Goal: Information Seeking & Learning: Learn about a topic

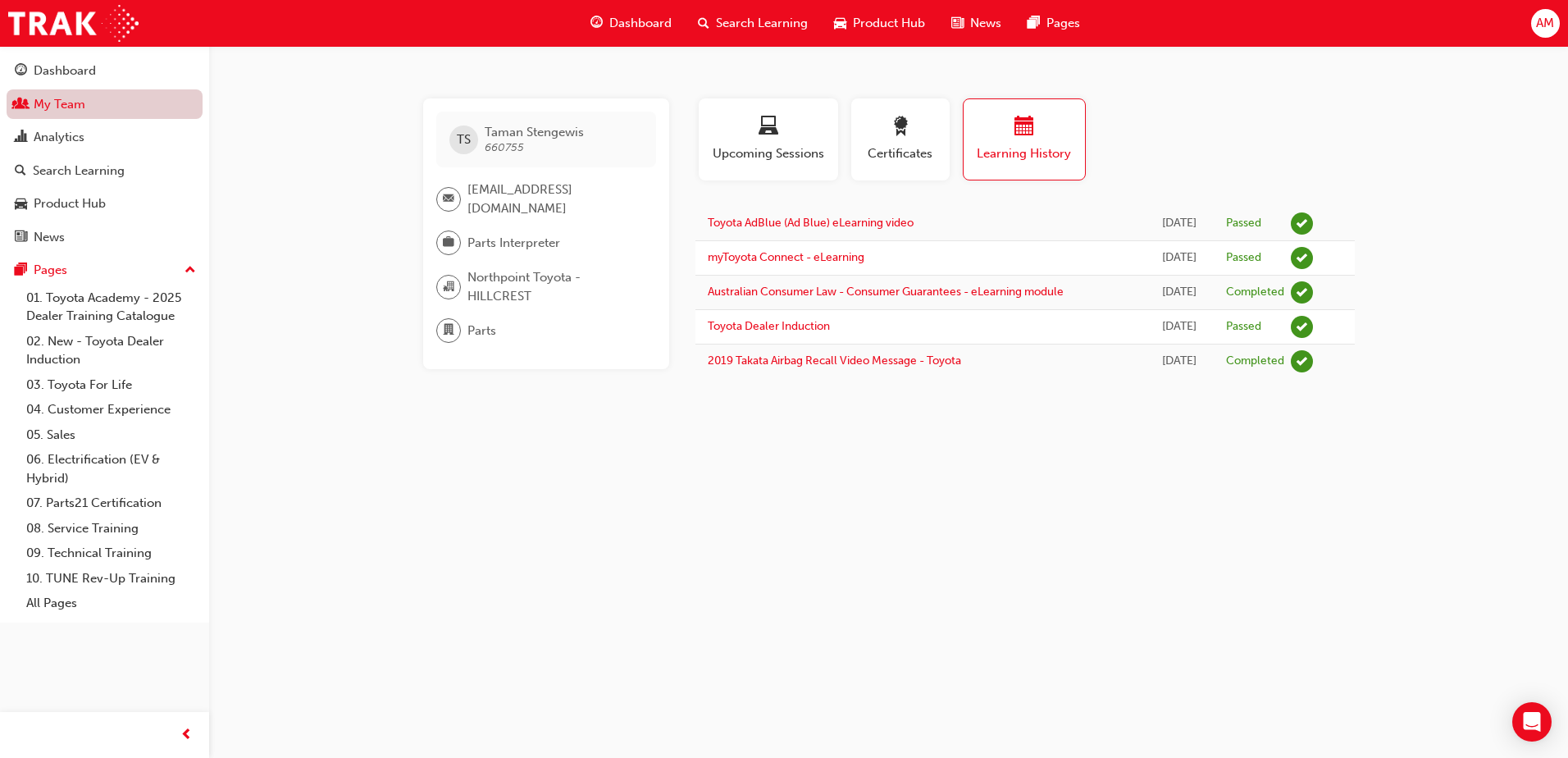
click at [74, 111] on link "My Team" at bounding box center [104, 105] width 196 height 31
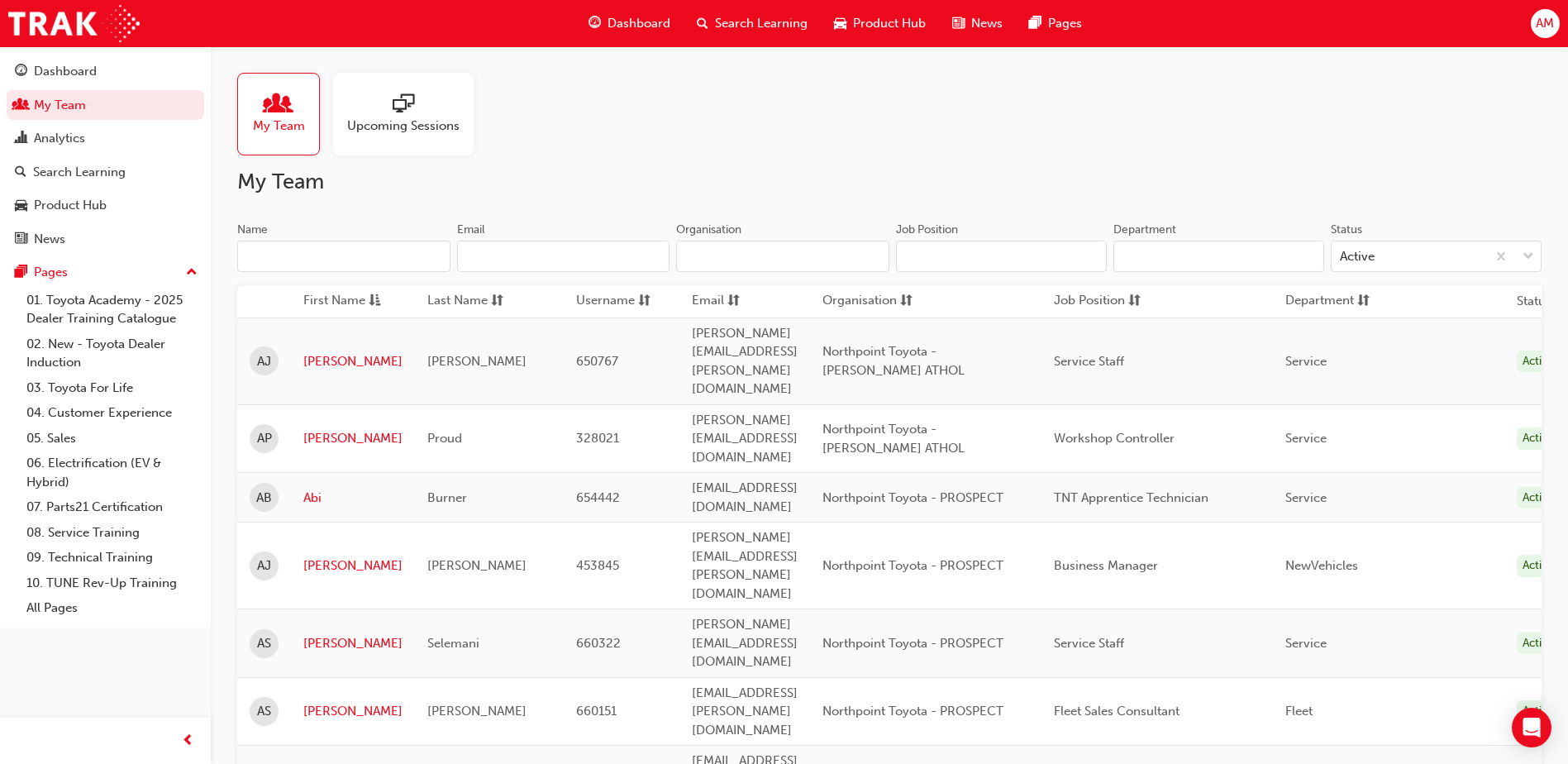
click at [316, 262] on input "Name" at bounding box center [344, 256] width 213 height 32
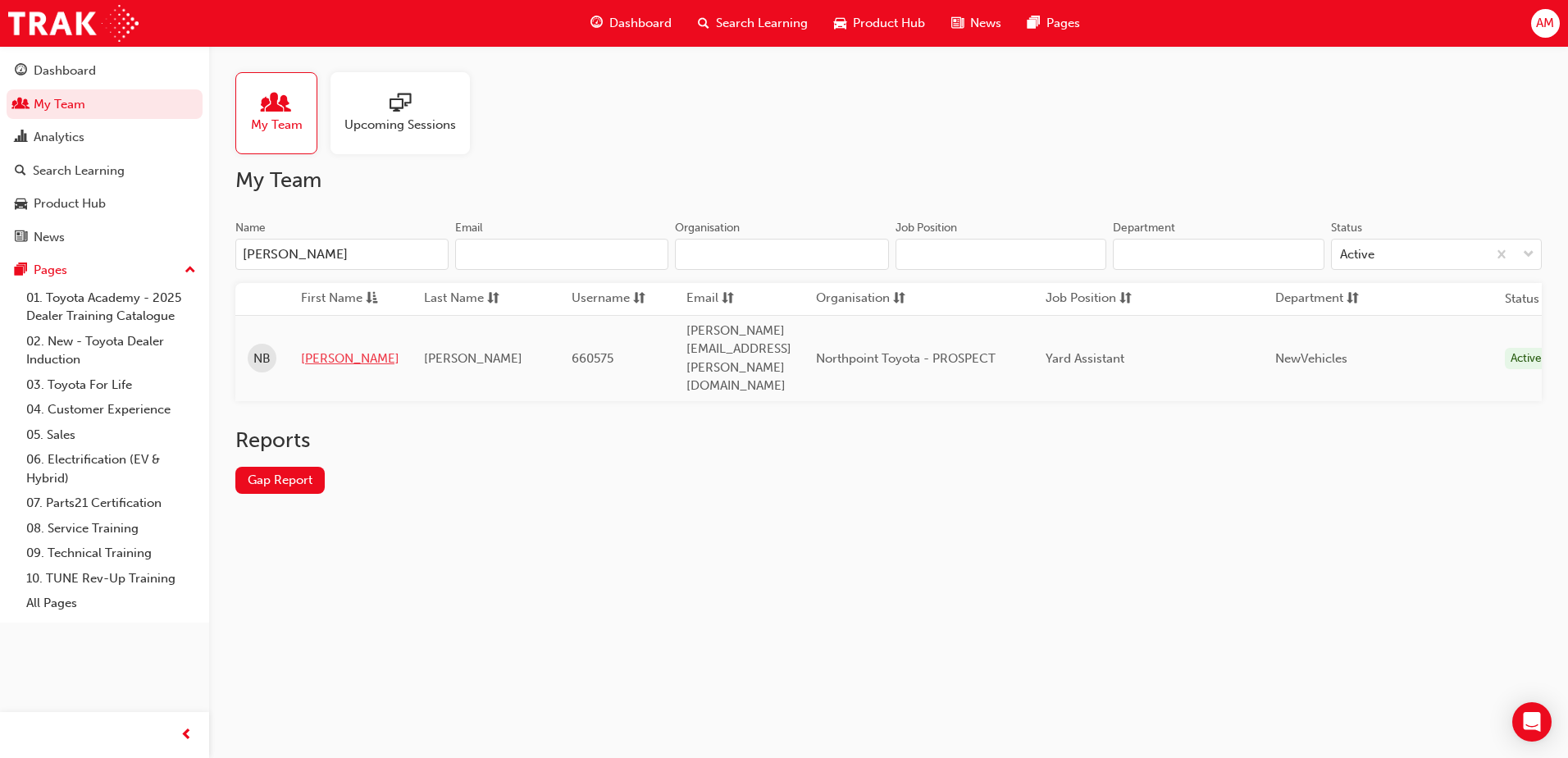
type input "[PERSON_NAME]"
click at [325, 349] on link "[PERSON_NAME]" at bounding box center [349, 358] width 98 height 19
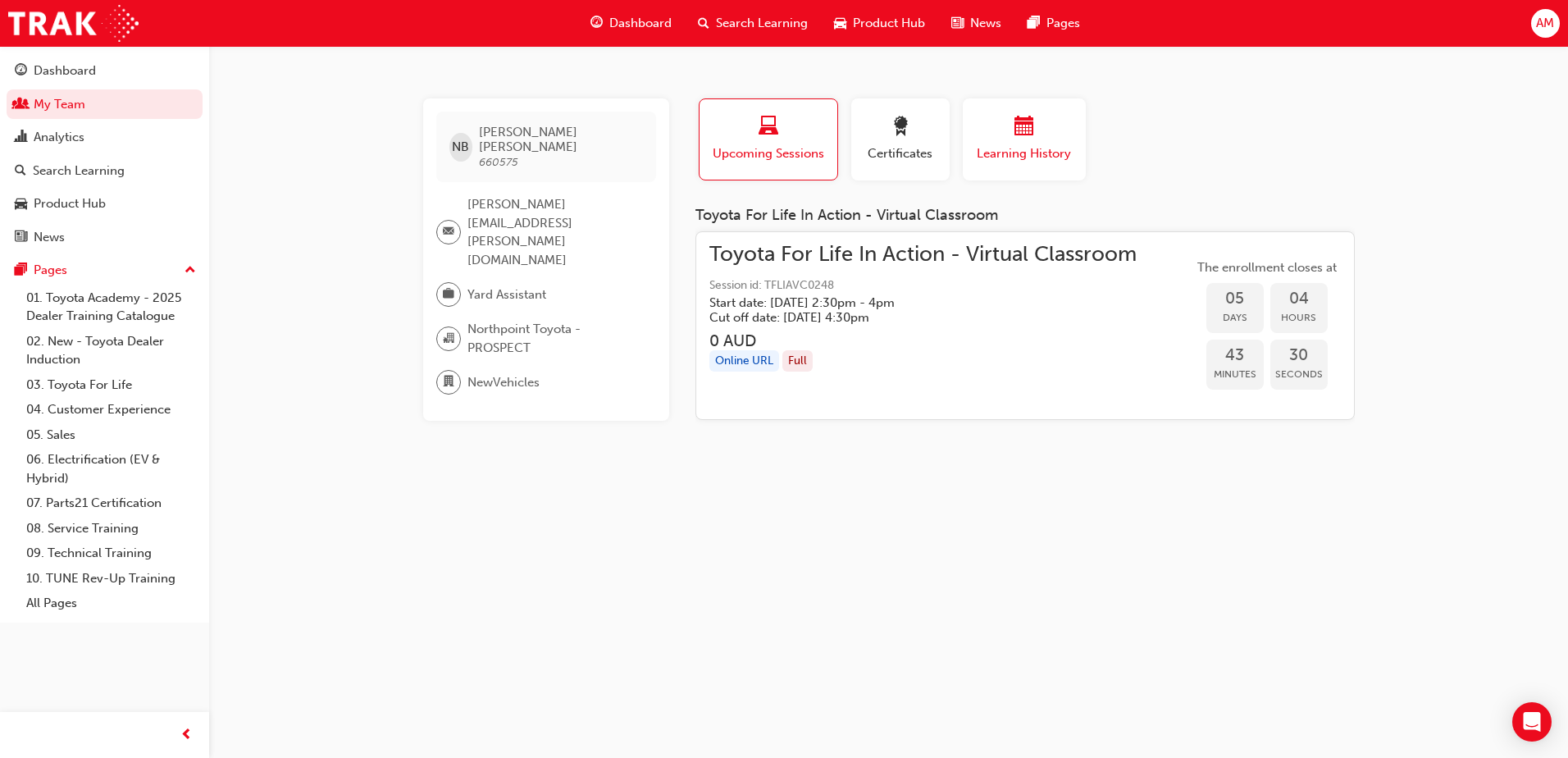
click at [1007, 117] on div "button" at bounding box center [1024, 129] width 98 height 25
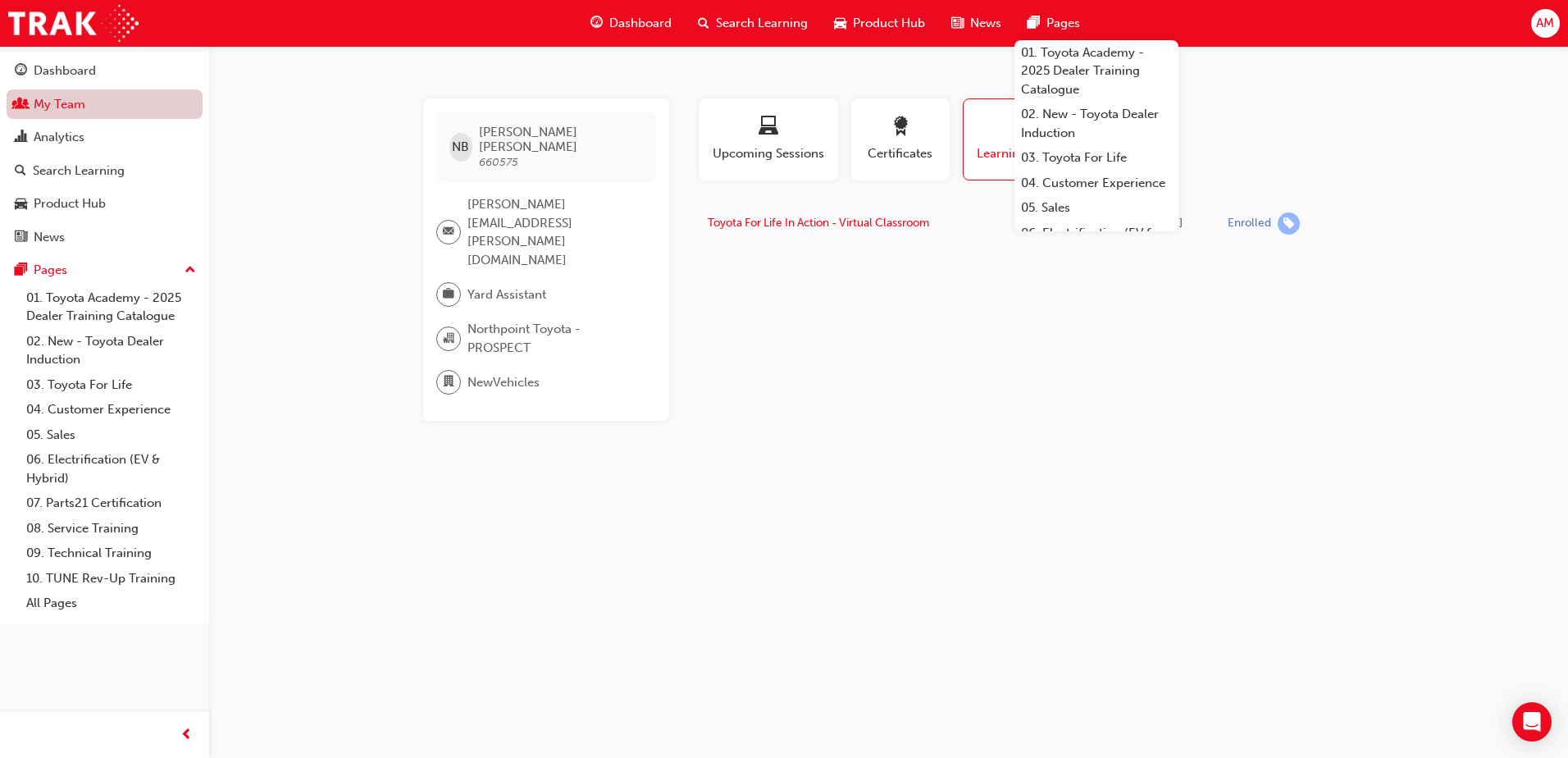
click at [66, 102] on link "My Team" at bounding box center [104, 105] width 196 height 31
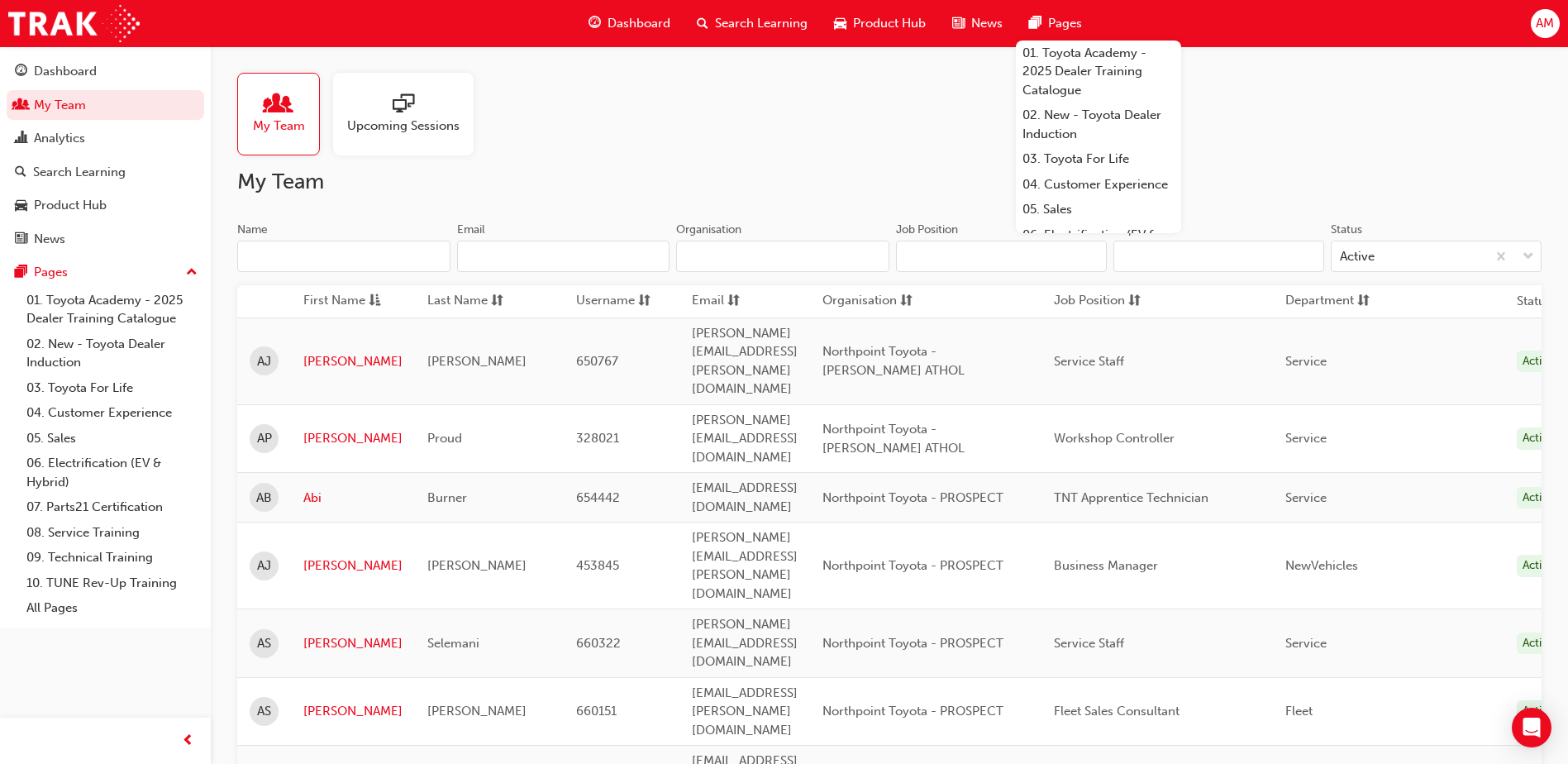
click at [349, 253] on input "Name" at bounding box center [344, 256] width 213 height 32
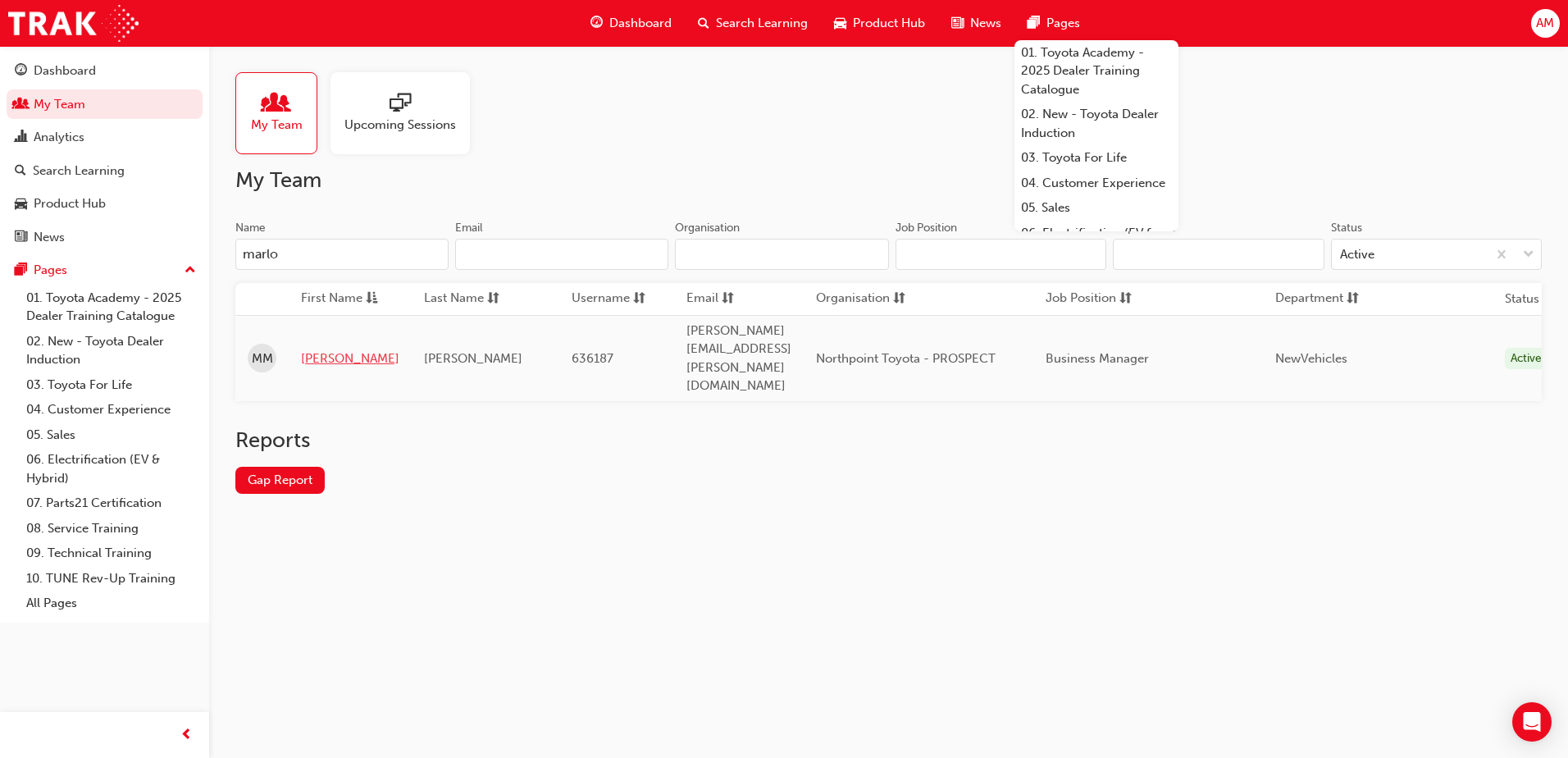
type input "marlo"
click at [310, 349] on link "[PERSON_NAME]" at bounding box center [349, 358] width 98 height 19
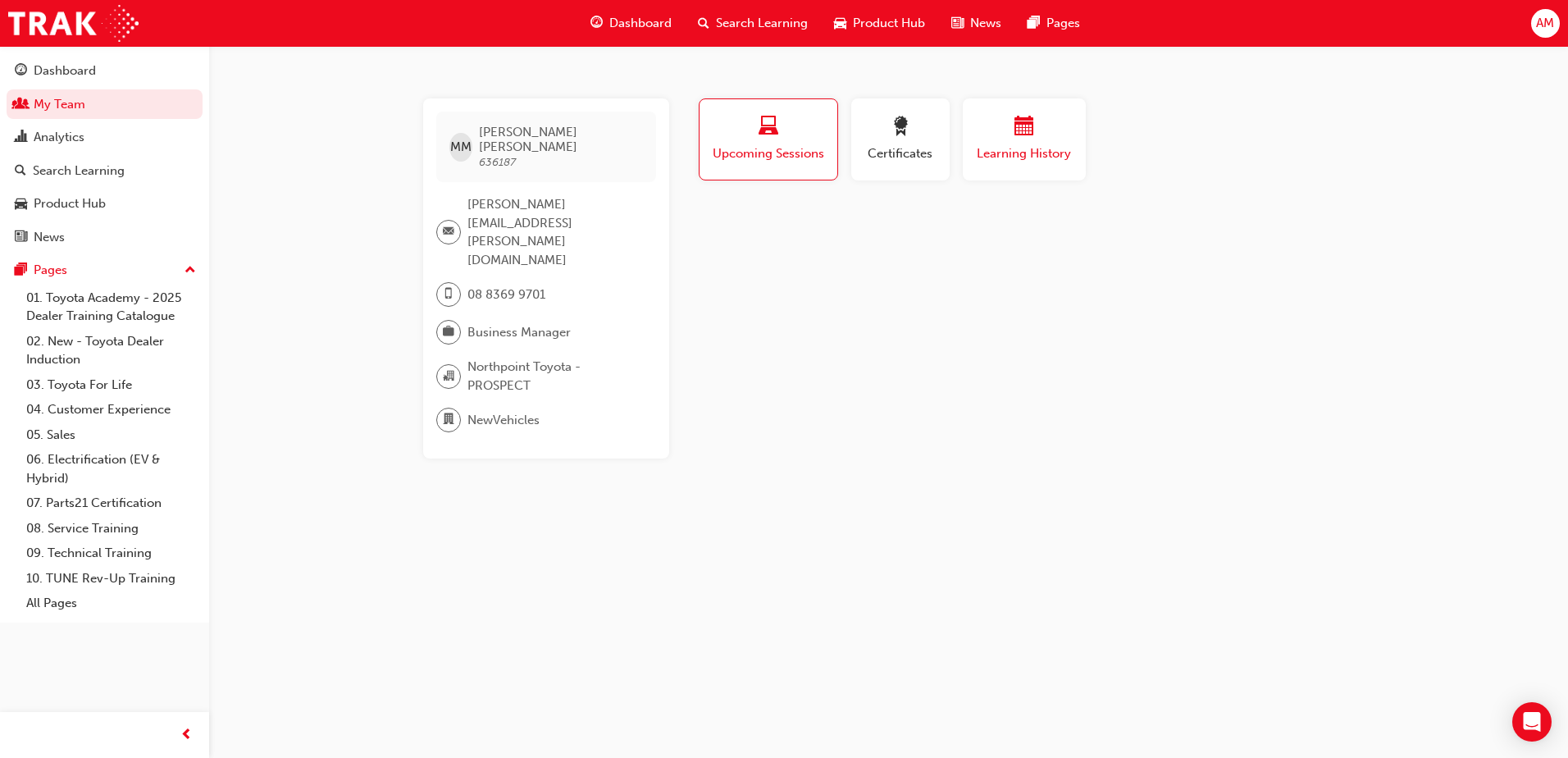
click at [1023, 129] on span "calendar-icon" at bounding box center [1025, 127] width 20 height 23
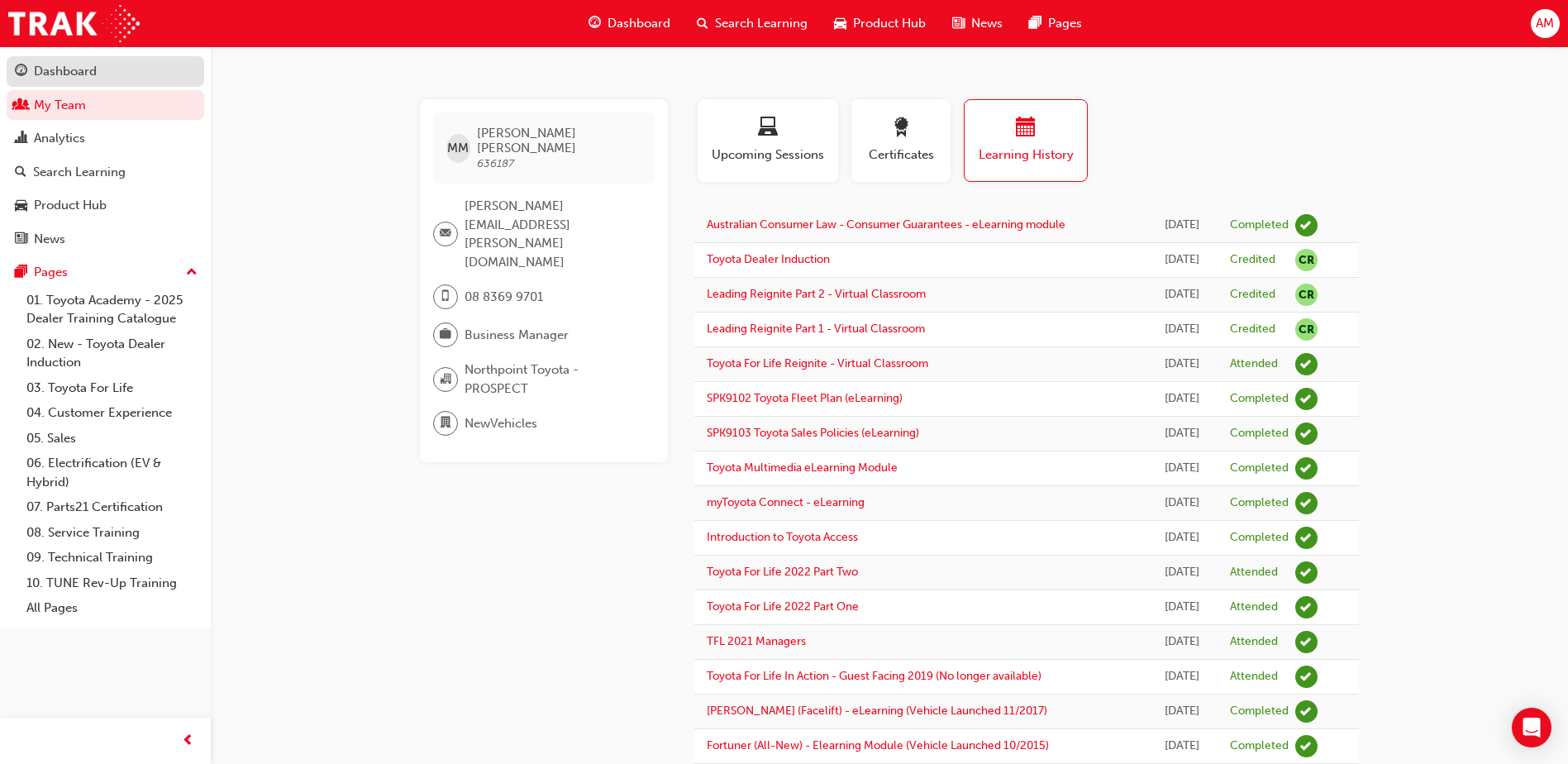
click at [95, 66] on div "Dashboard" at bounding box center [65, 71] width 63 height 19
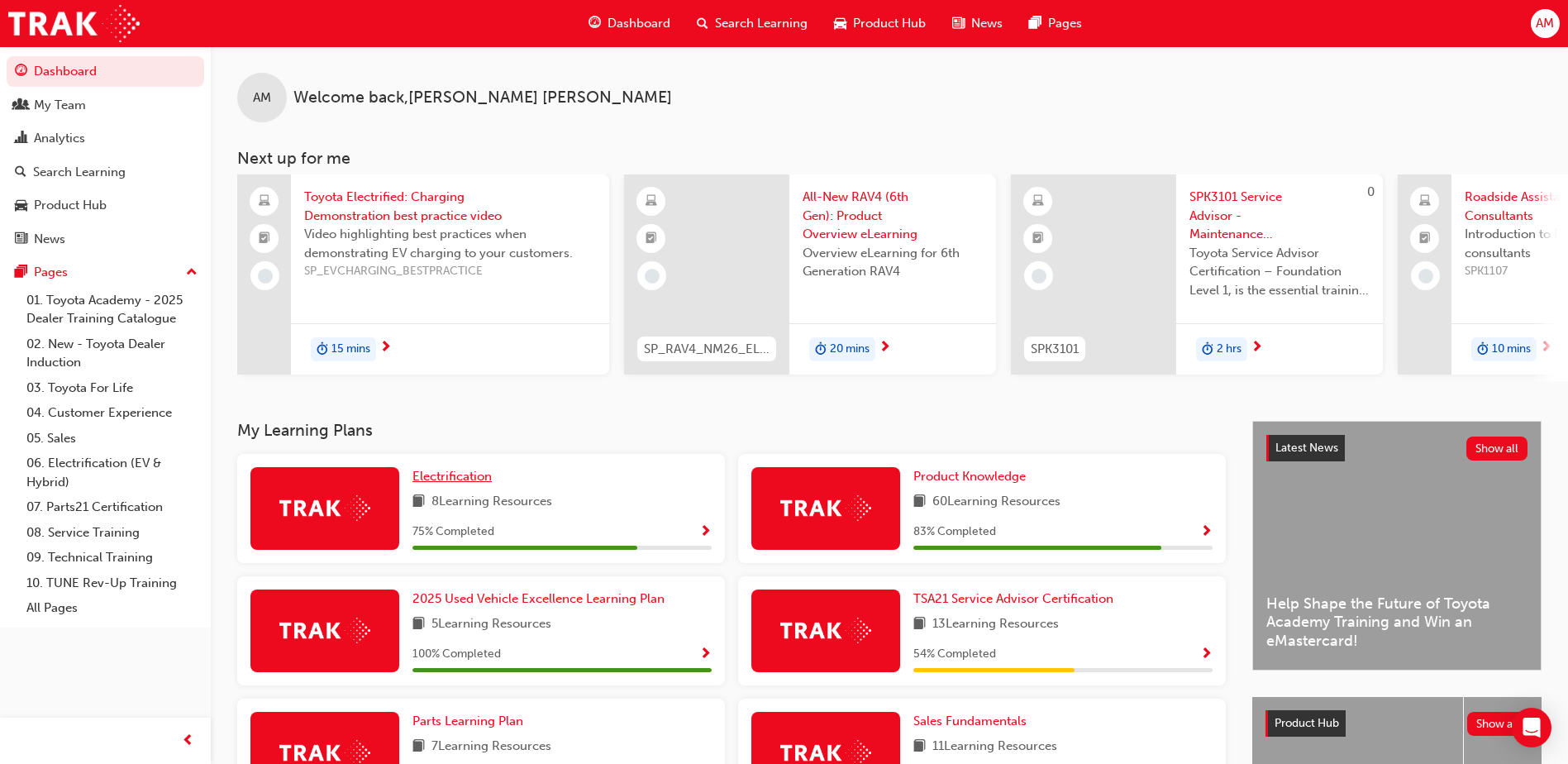
click at [450, 484] on span "Electrification" at bounding box center [451, 476] width 79 height 15
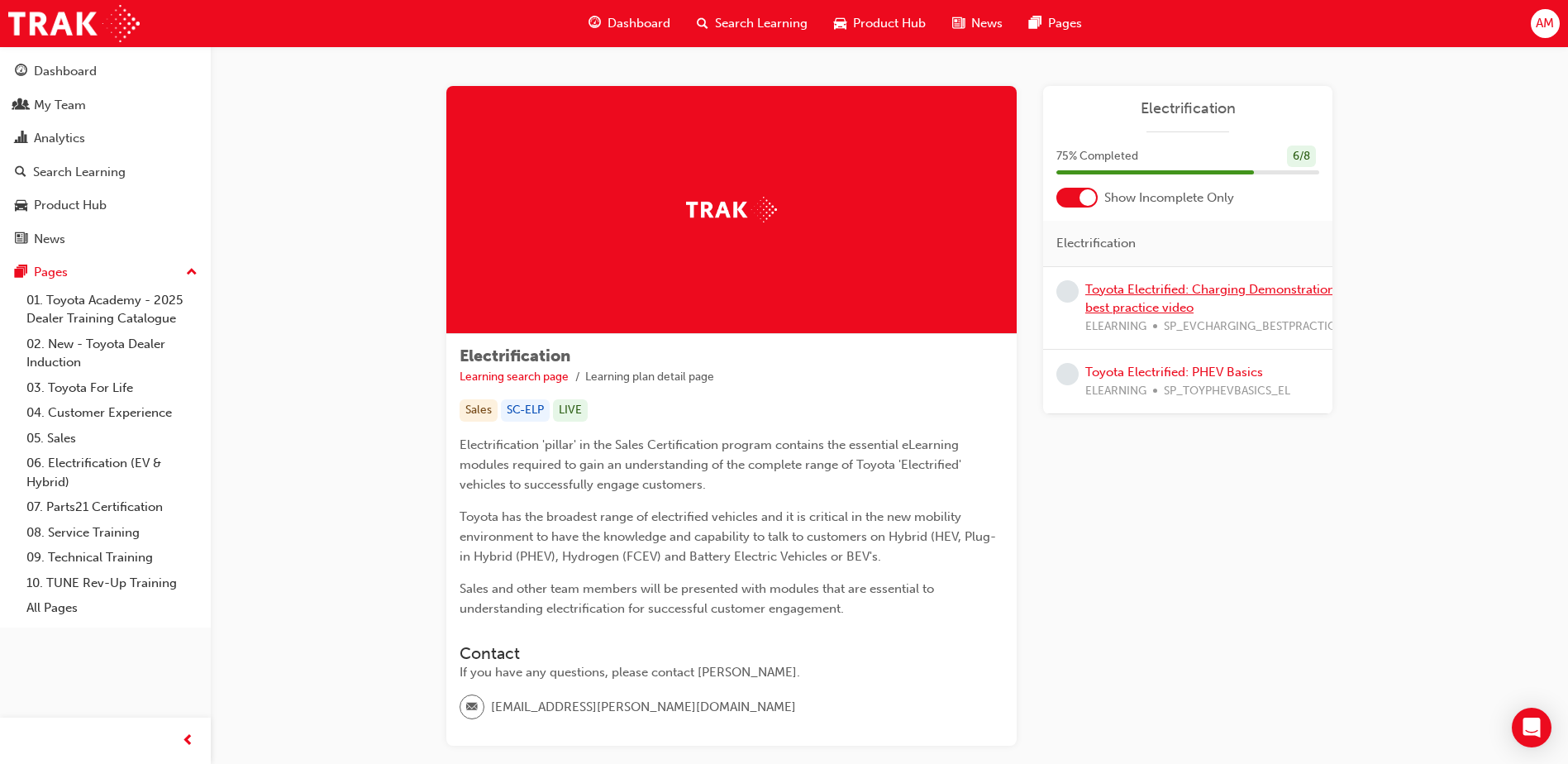
click at [1169, 291] on link "Toyota Electrified: Charging Demonstration best practice video" at bounding box center [1210, 298] width 249 height 34
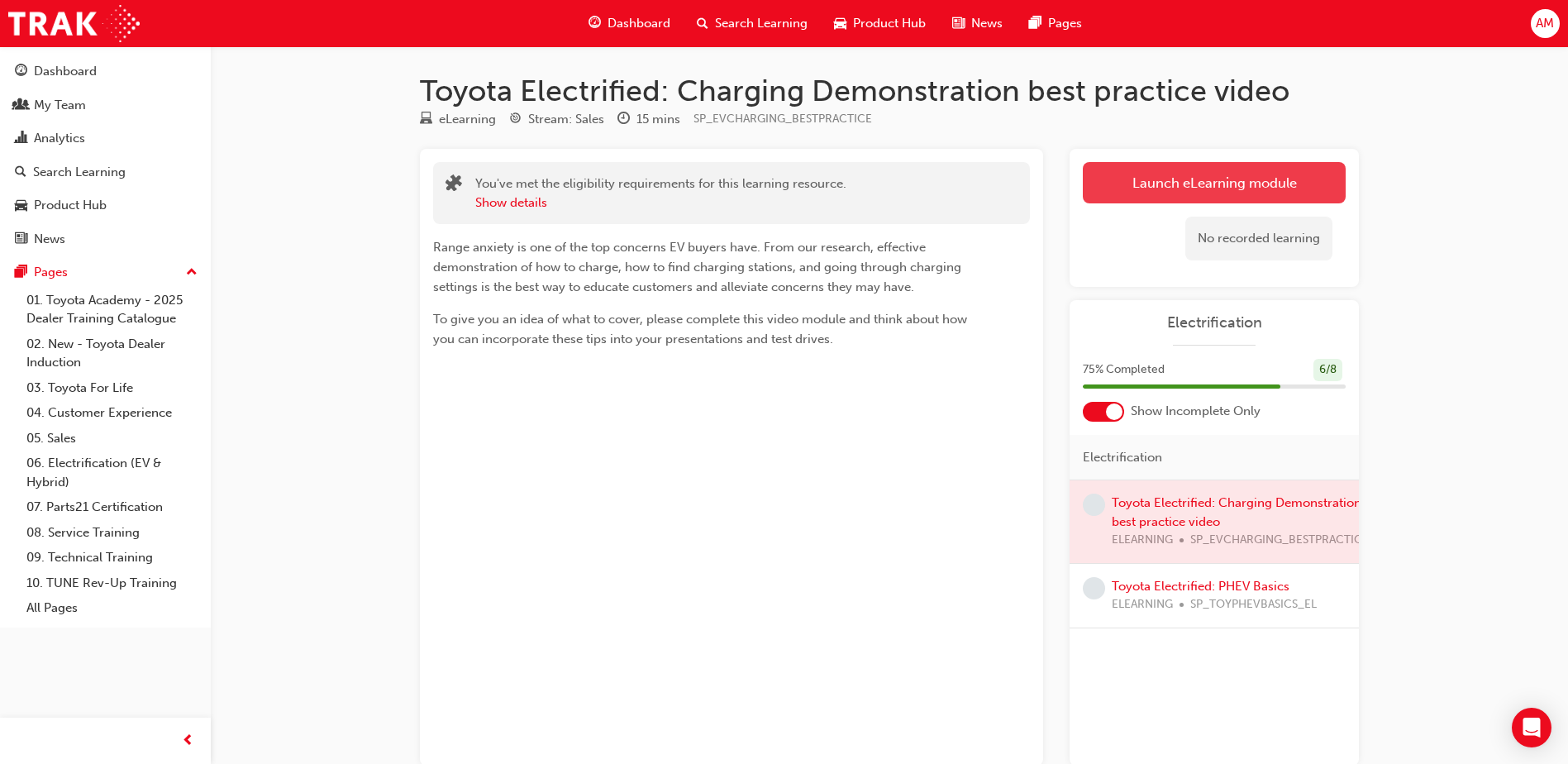
click at [1151, 195] on link "Launch eLearning module" at bounding box center [1213, 182] width 263 height 41
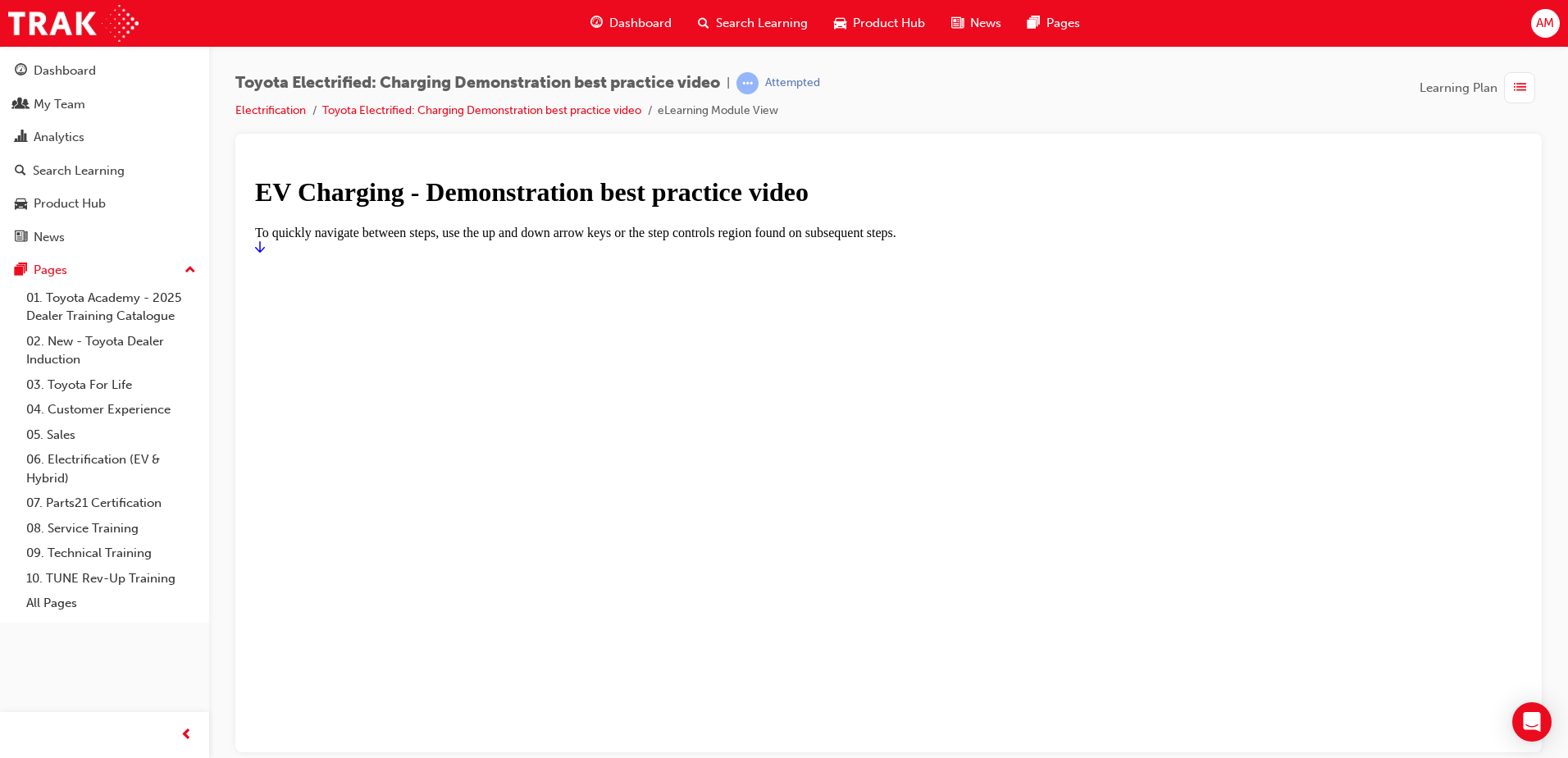
click at [264, 253] on icon "Start" at bounding box center [260, 245] width 10 height 14
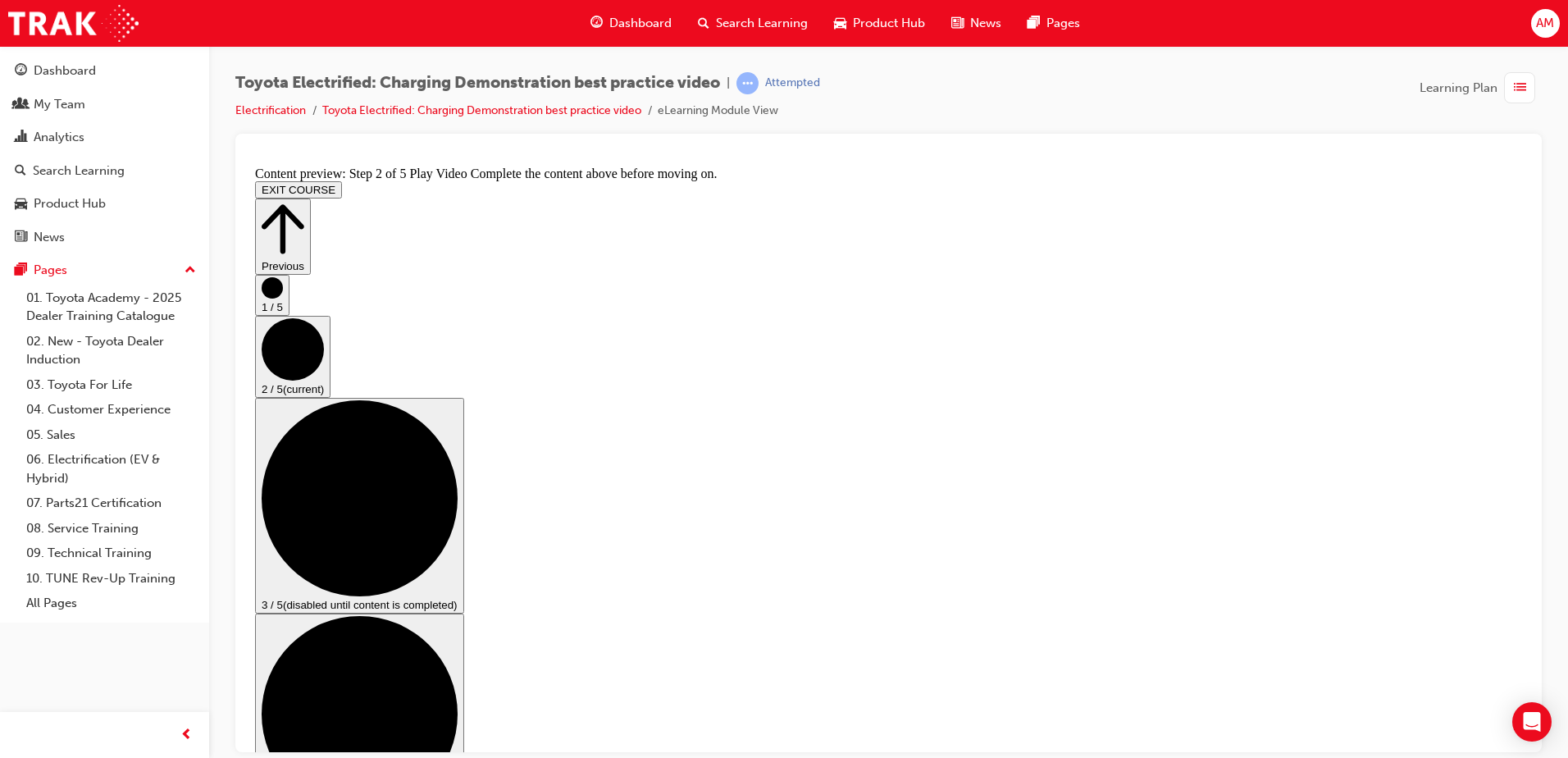
scroll to position [78, 0]
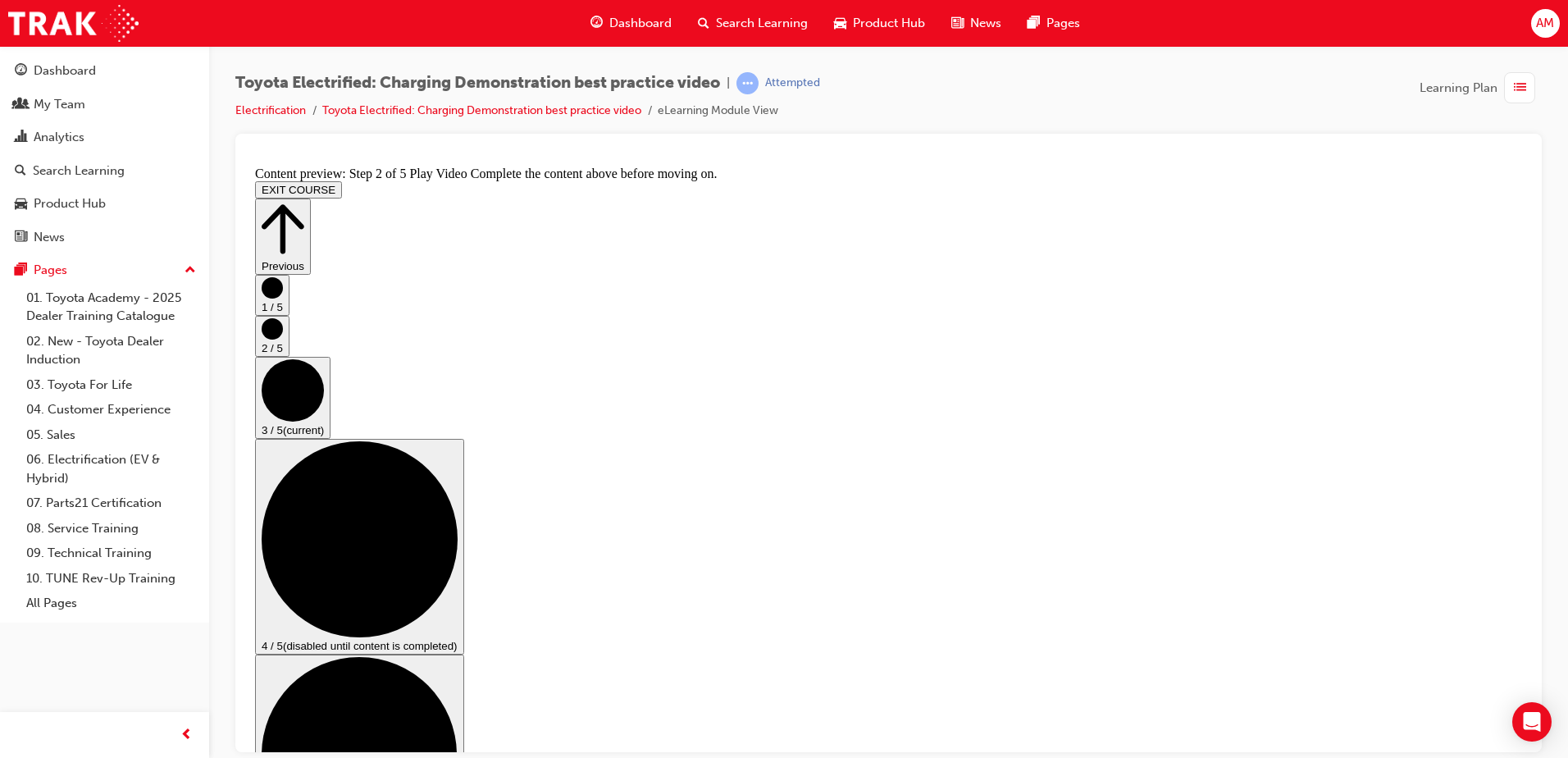
scroll to position [176, 0]
checkbox input "true"
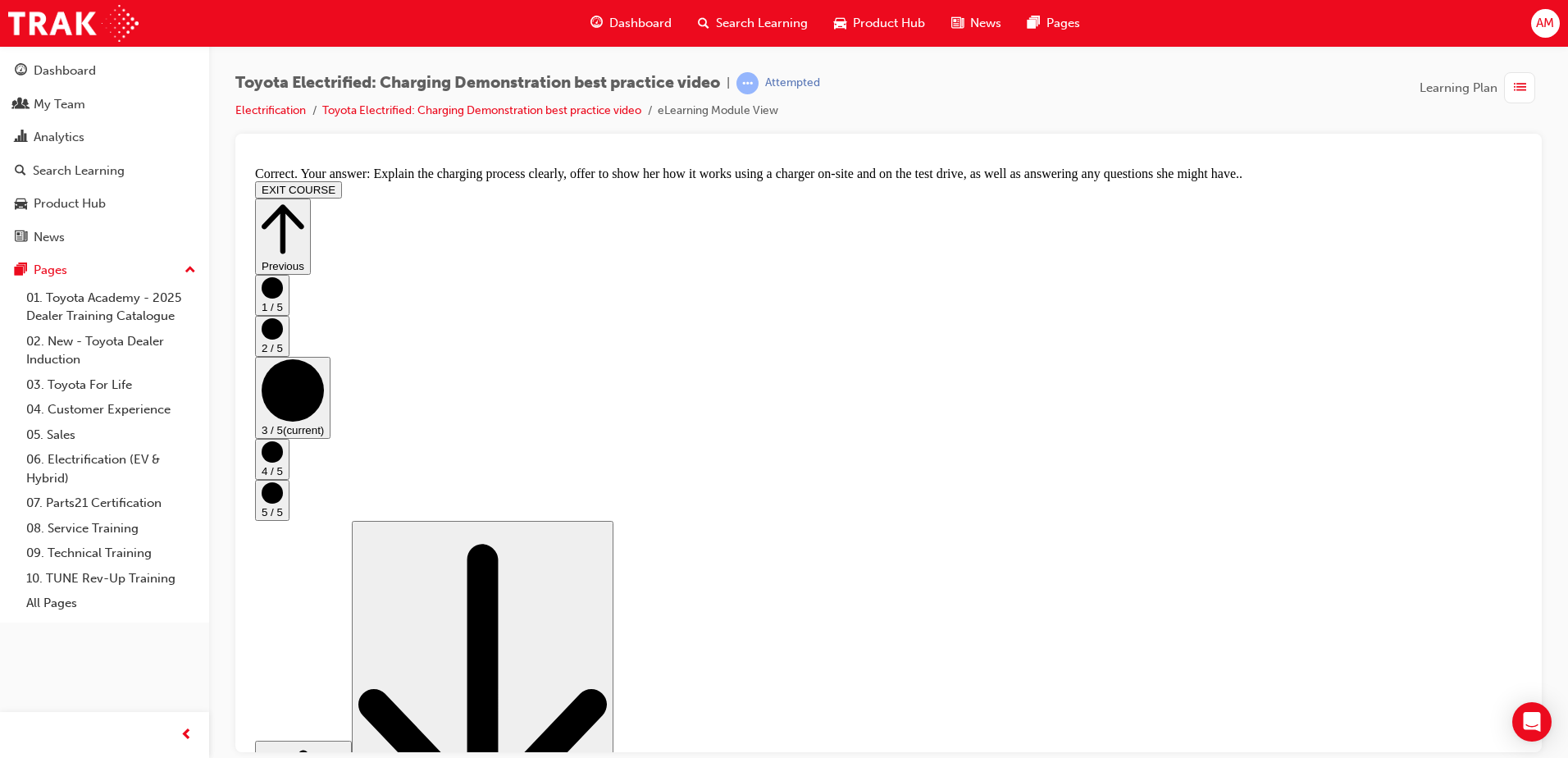
scroll to position [300, 0]
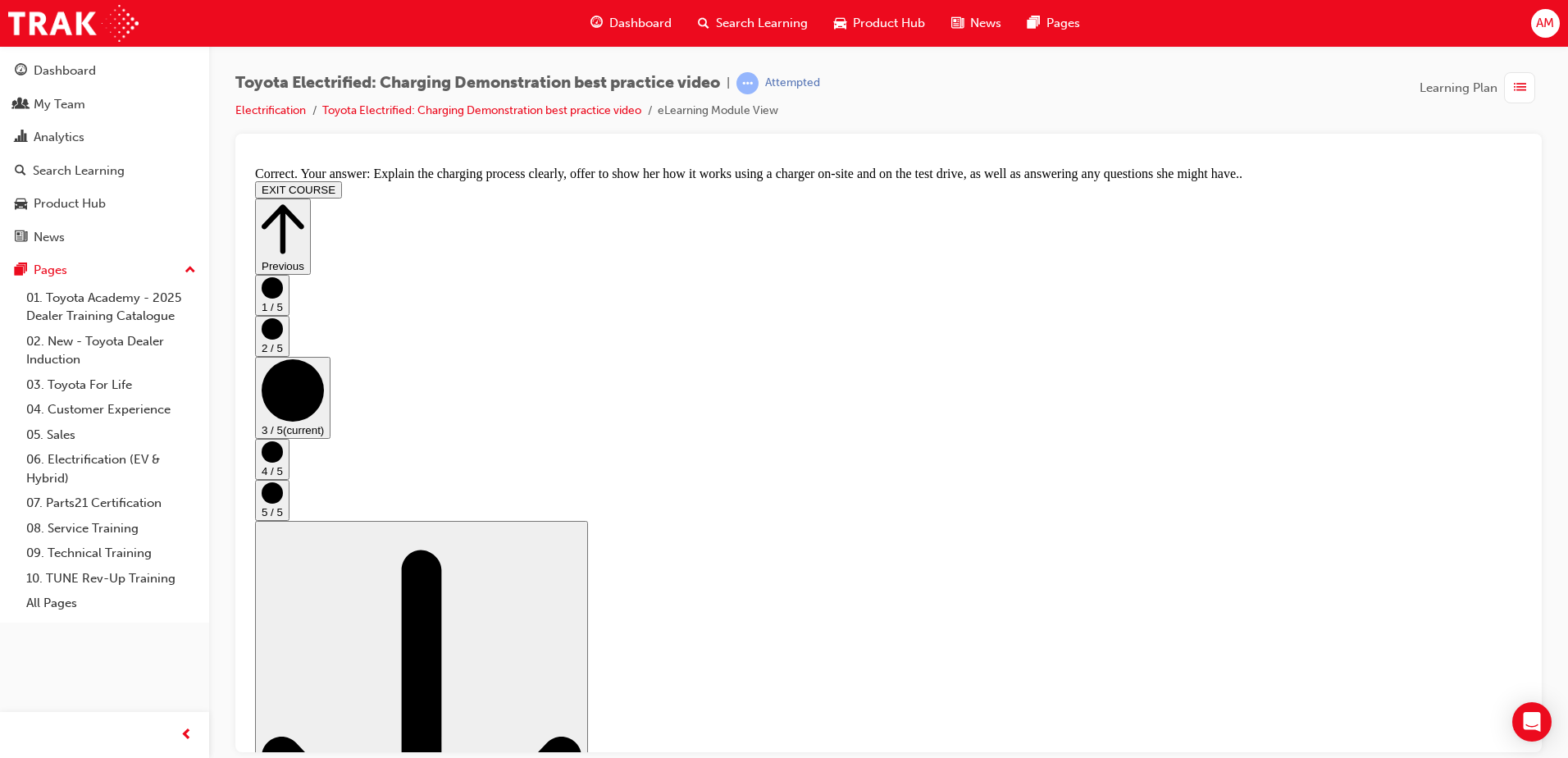
drag, startPoint x: 1526, startPoint y: 315, endPoint x: 1794, endPoint y: 640, distance: 421.2
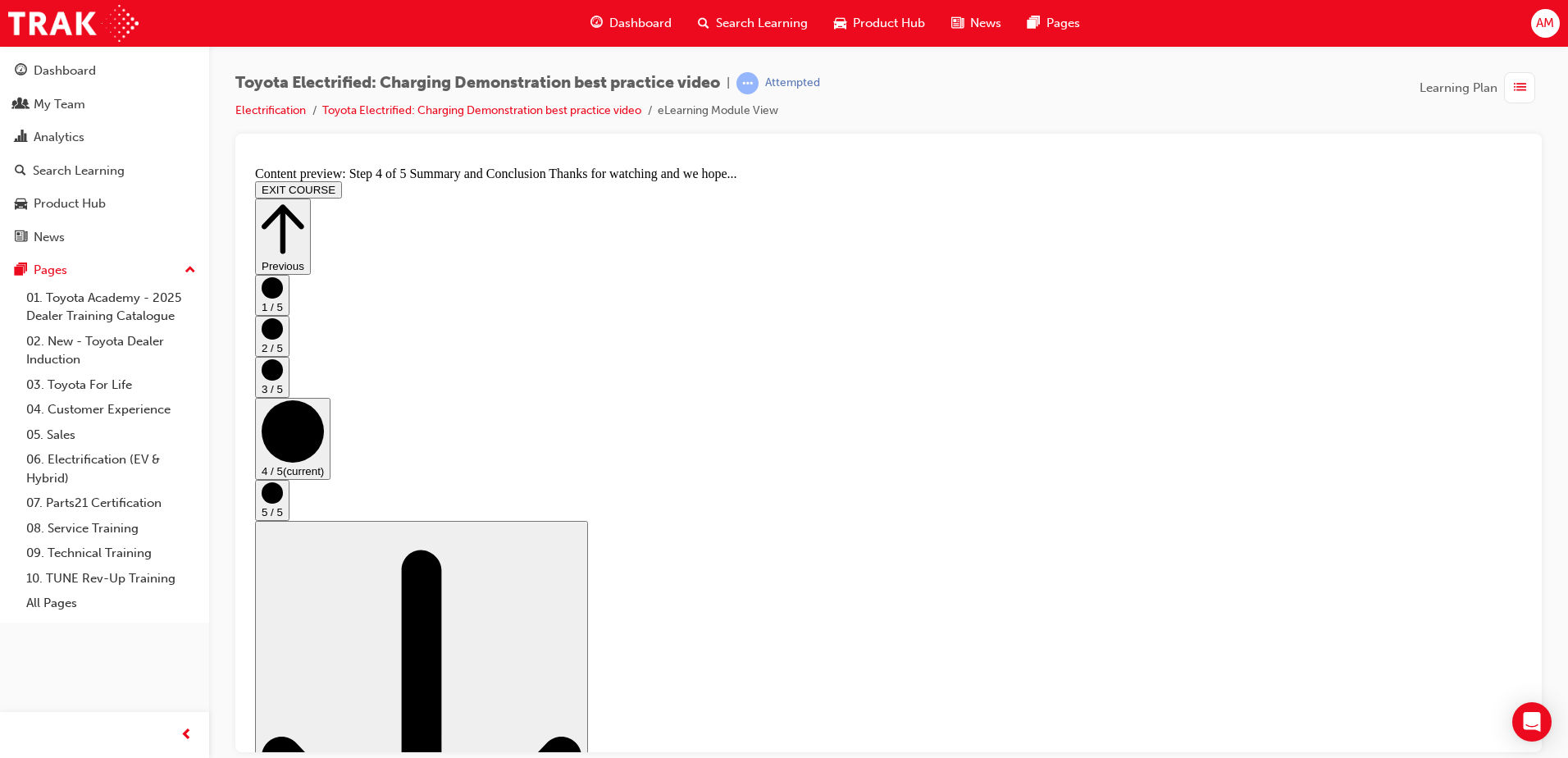
scroll to position [0, 0]
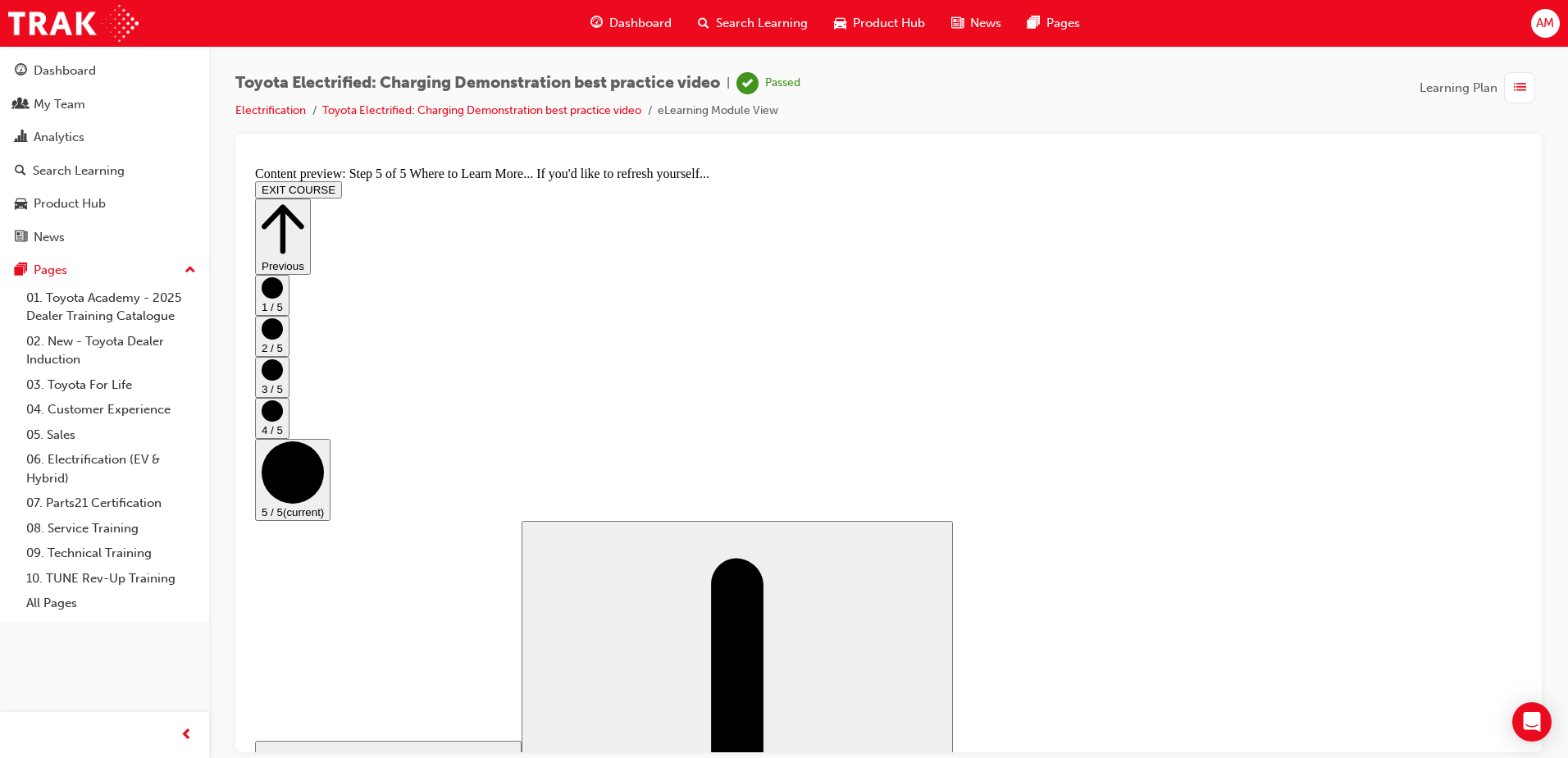
scroll to position [162, 0]
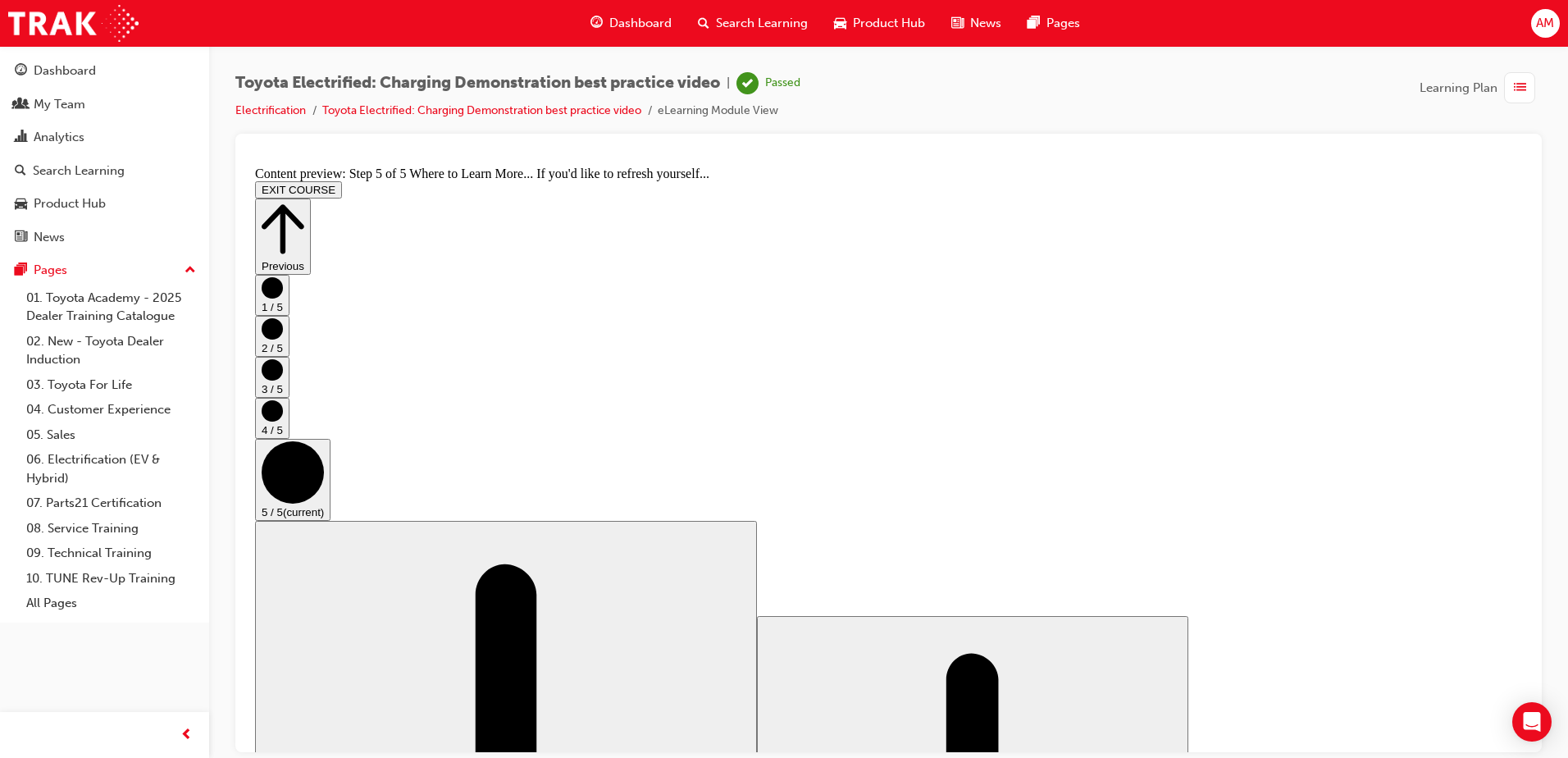
drag, startPoint x: 1523, startPoint y: 352, endPoint x: 1784, endPoint y: 730, distance: 459.4
click at [79, 60] on link "Dashboard" at bounding box center [104, 71] width 196 height 31
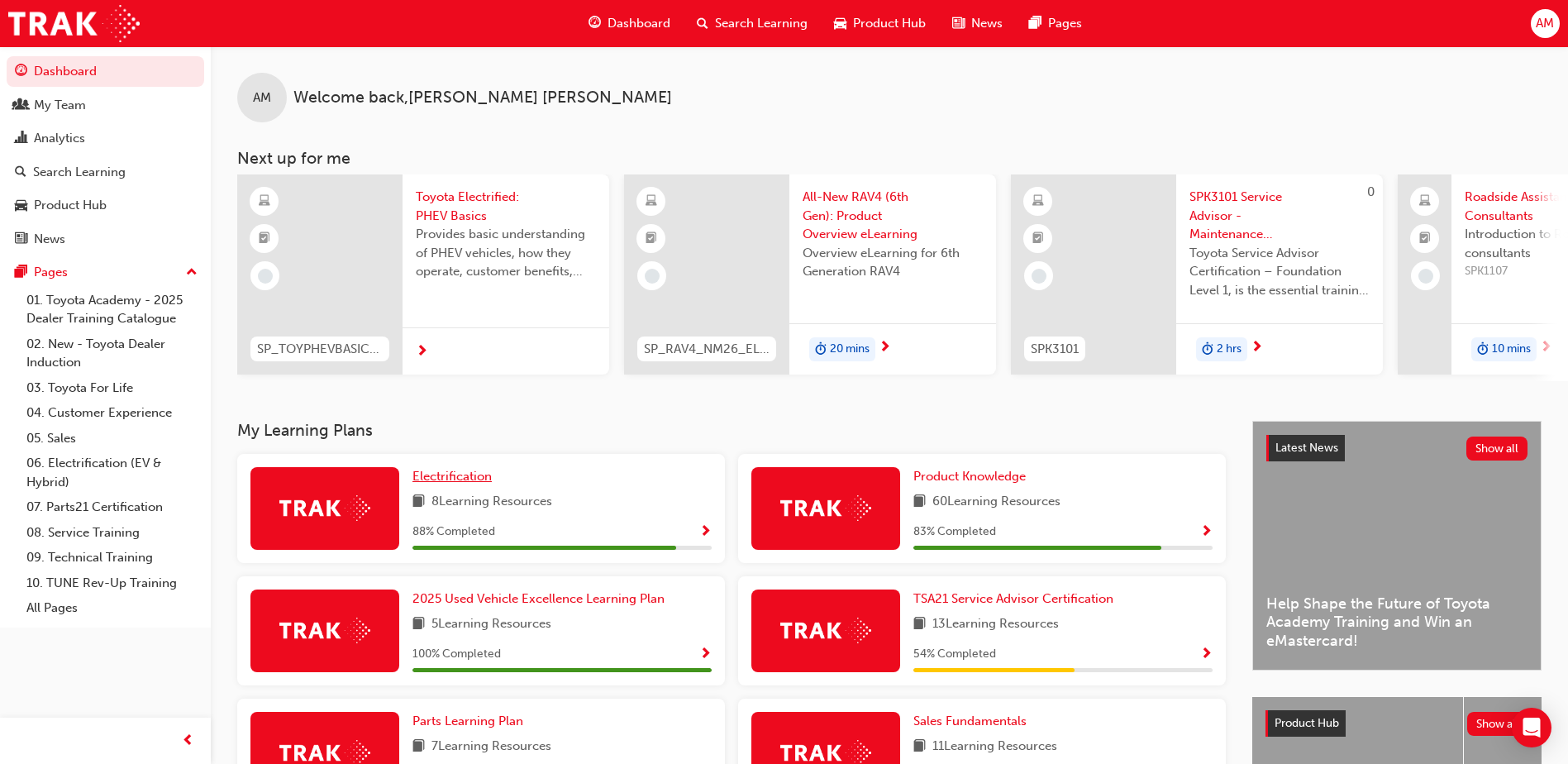
click at [476, 482] on span "Electrification" at bounding box center [451, 476] width 79 height 15
click at [457, 484] on span "Electrification" at bounding box center [451, 476] width 79 height 15
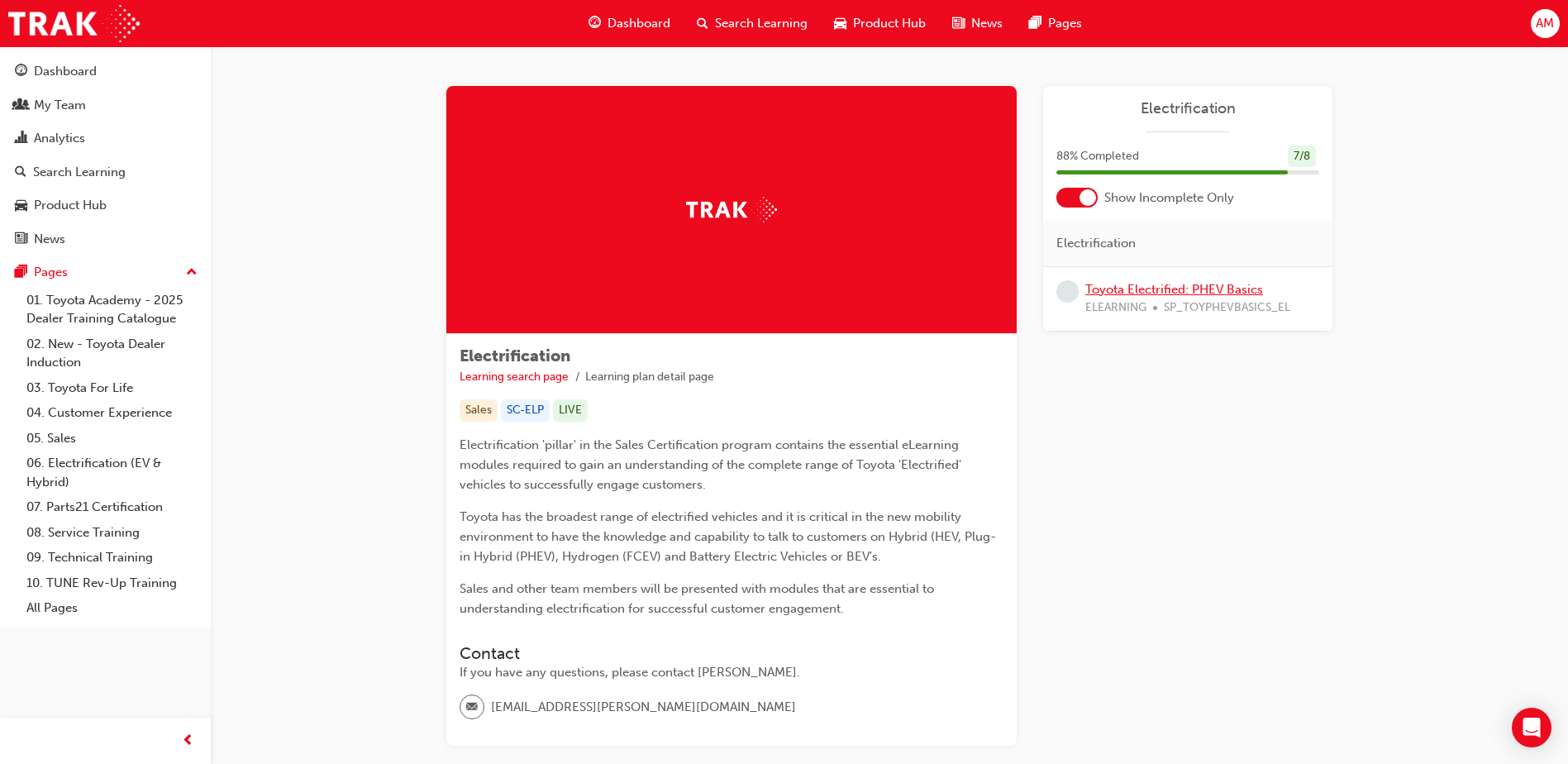
click at [1183, 285] on link "Toyota Electrified: PHEV Basics" at bounding box center [1173, 289] width 177 height 15
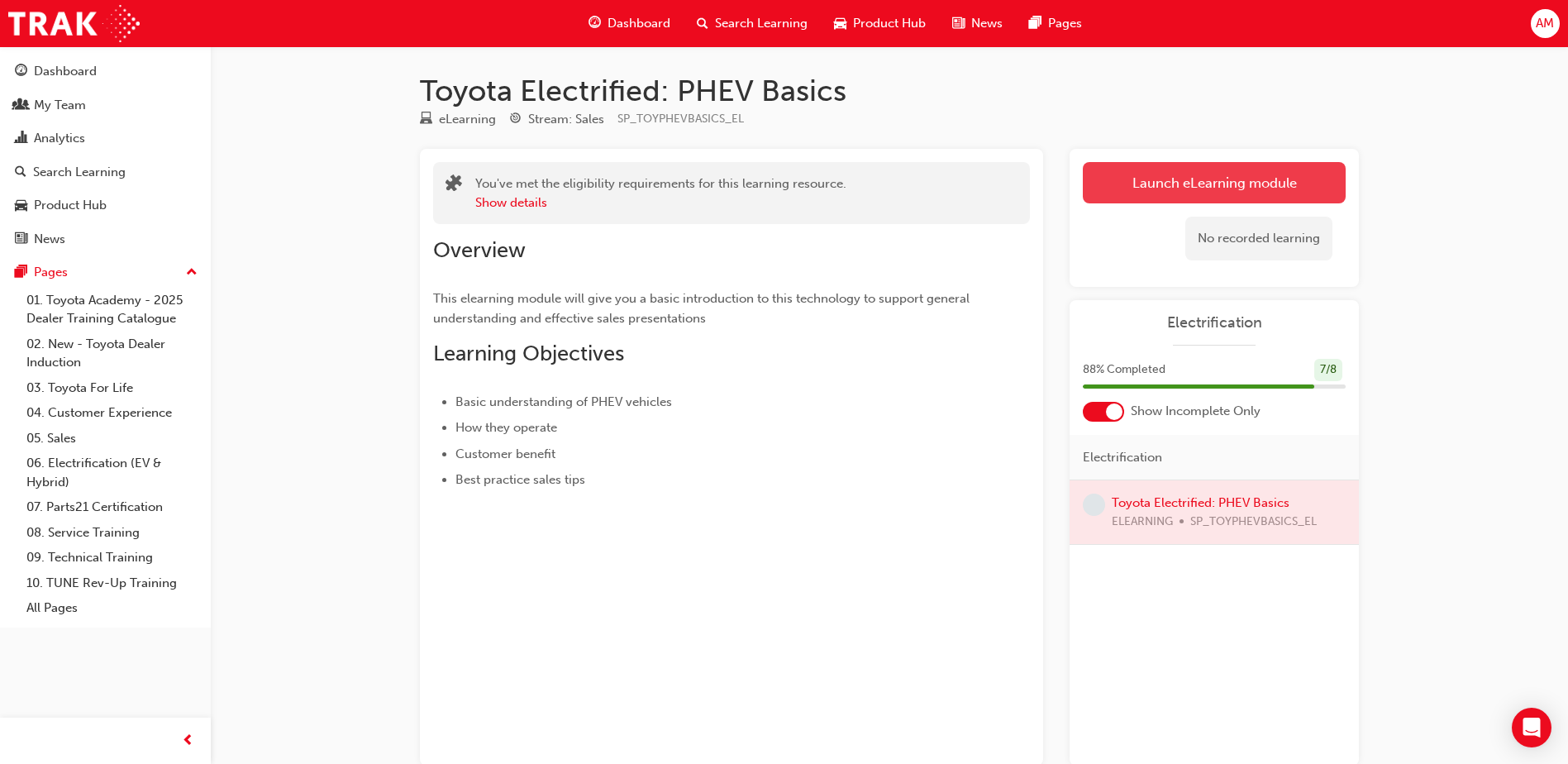
click at [1116, 170] on link "Launch eLearning module" at bounding box center [1213, 182] width 263 height 41
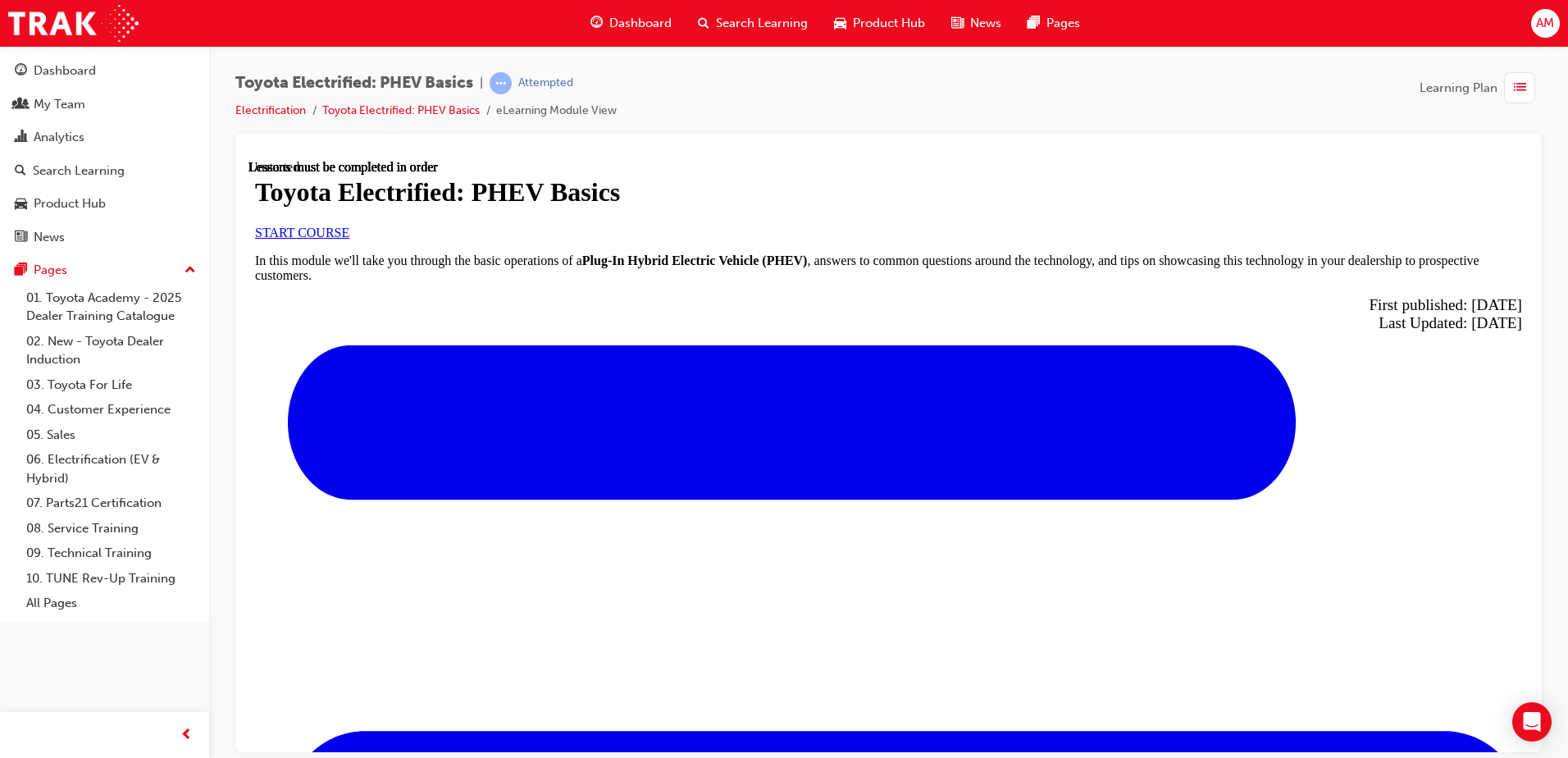
click at [349, 238] on link "START COURSE" at bounding box center [302, 231] width 94 height 14
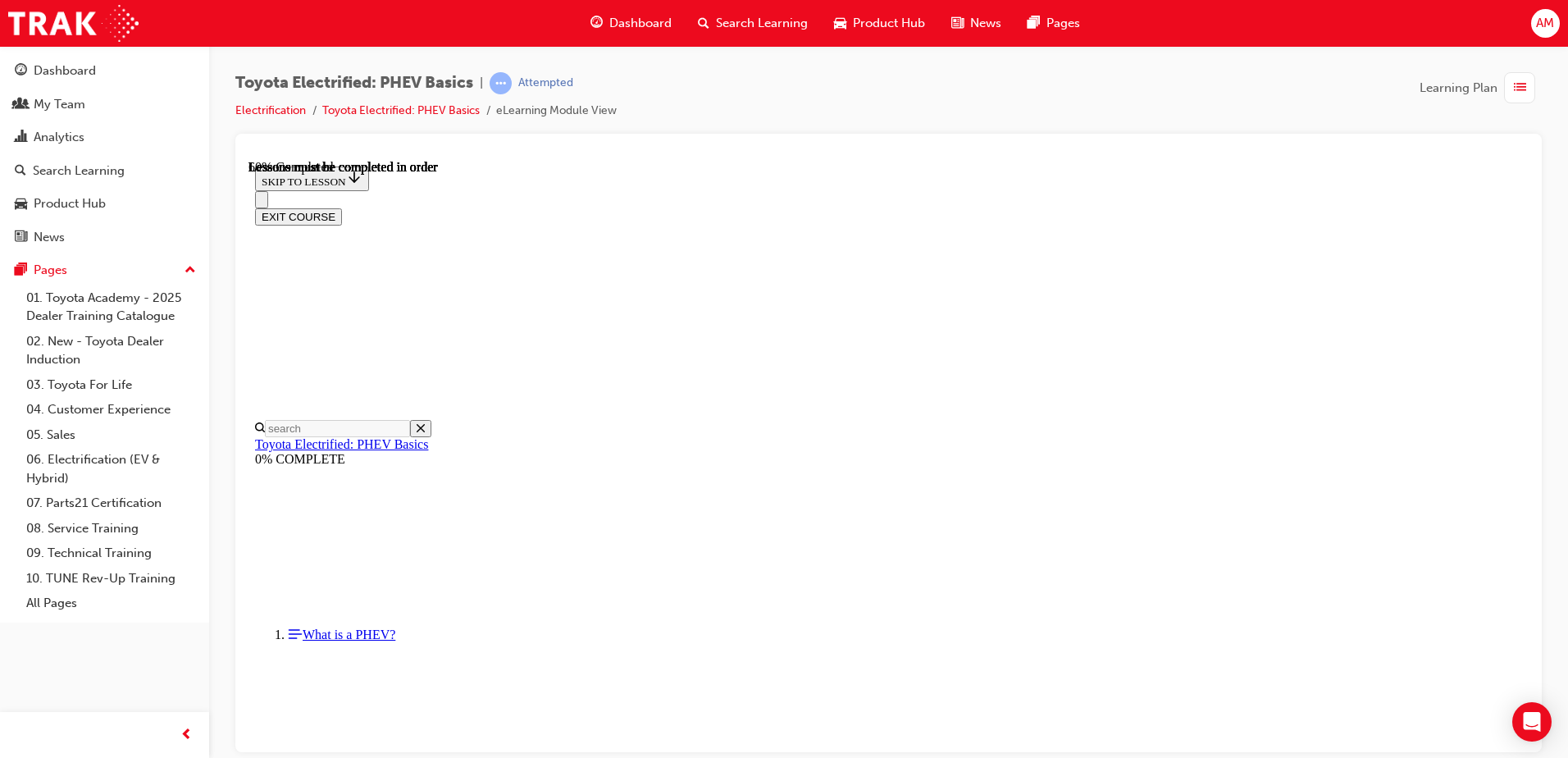
scroll to position [1102, 0]
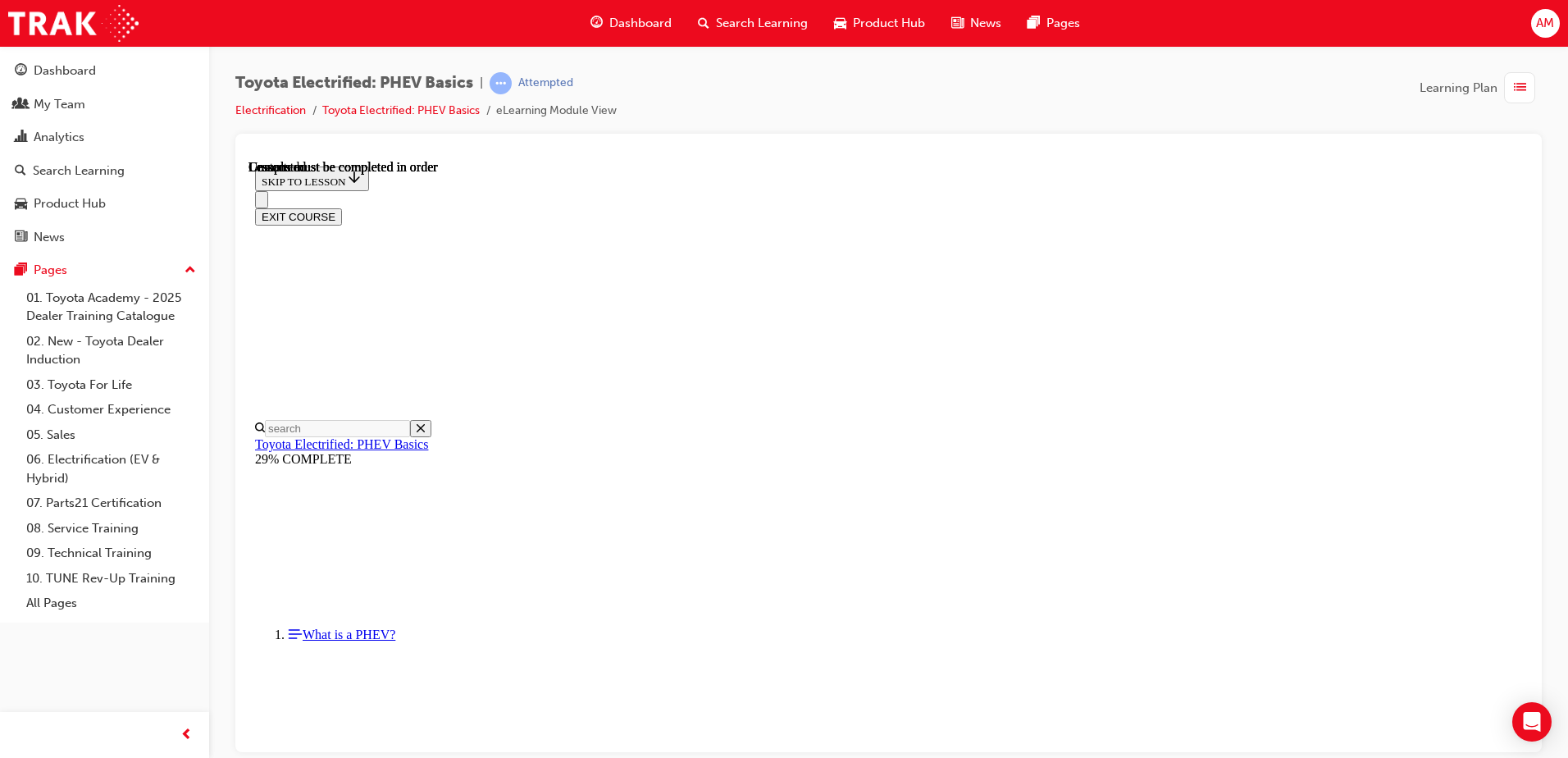
scroll to position [322, 0]
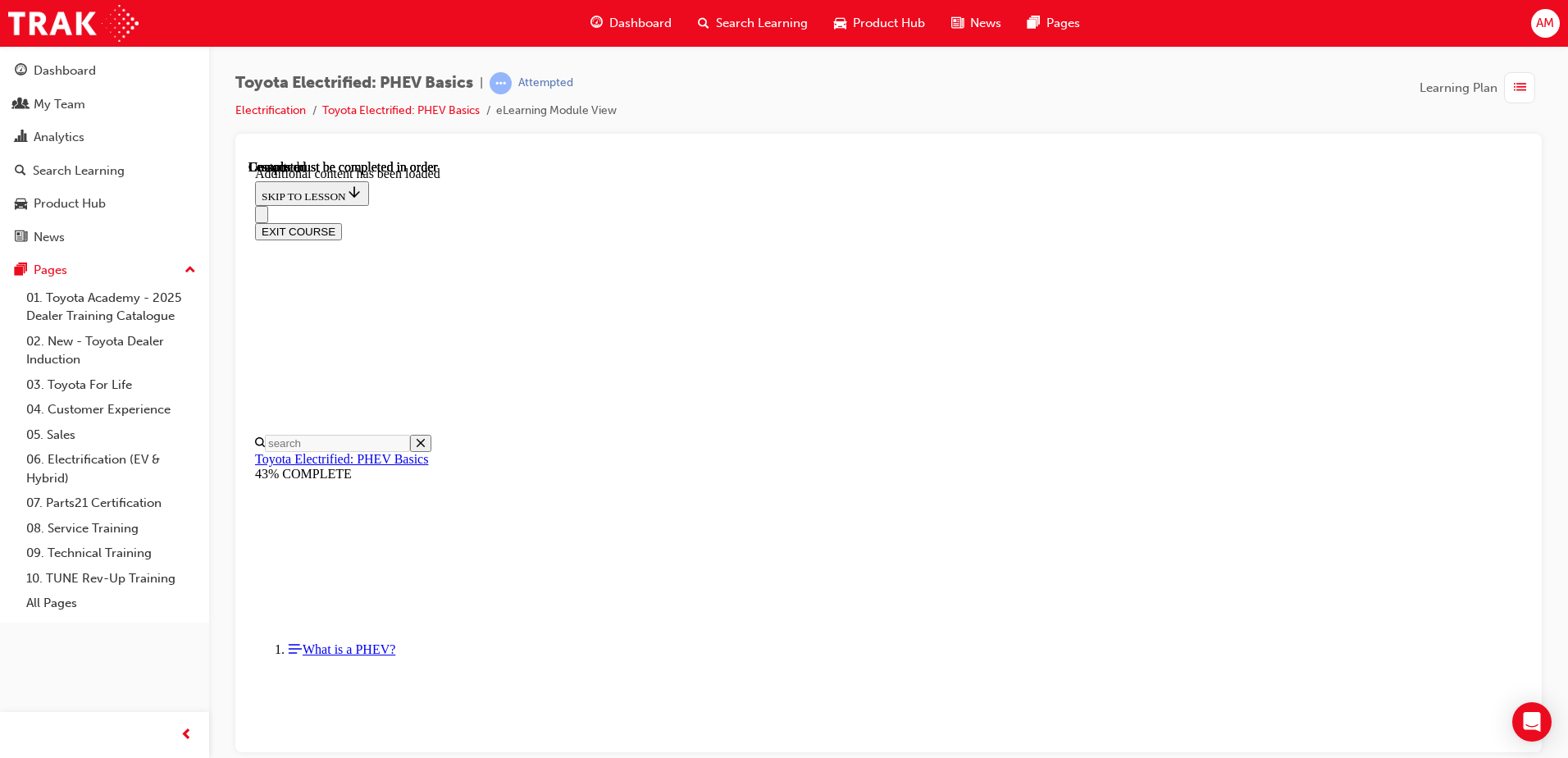
scroll to position [340, 0]
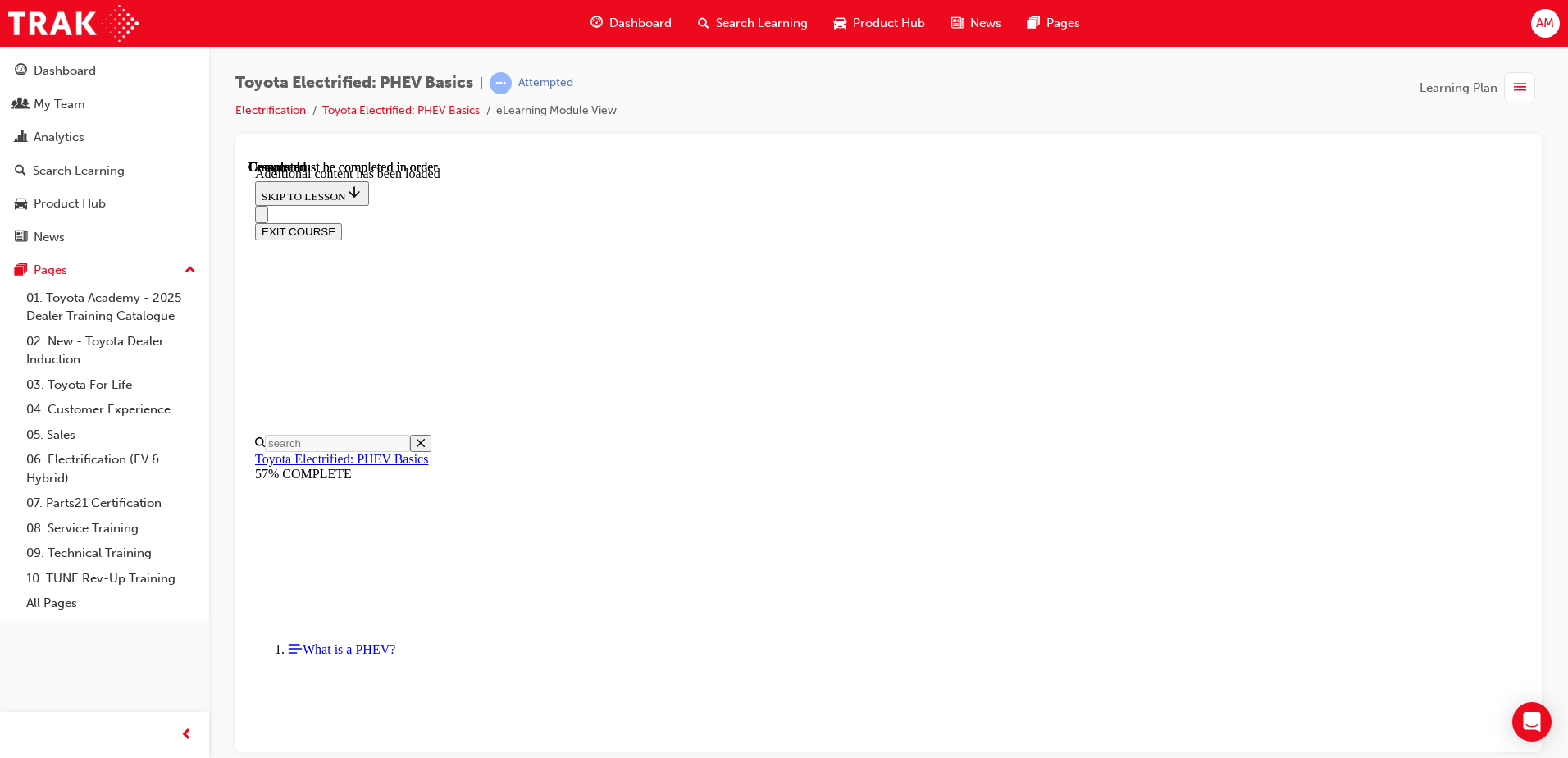
scroll to position [1450, 0]
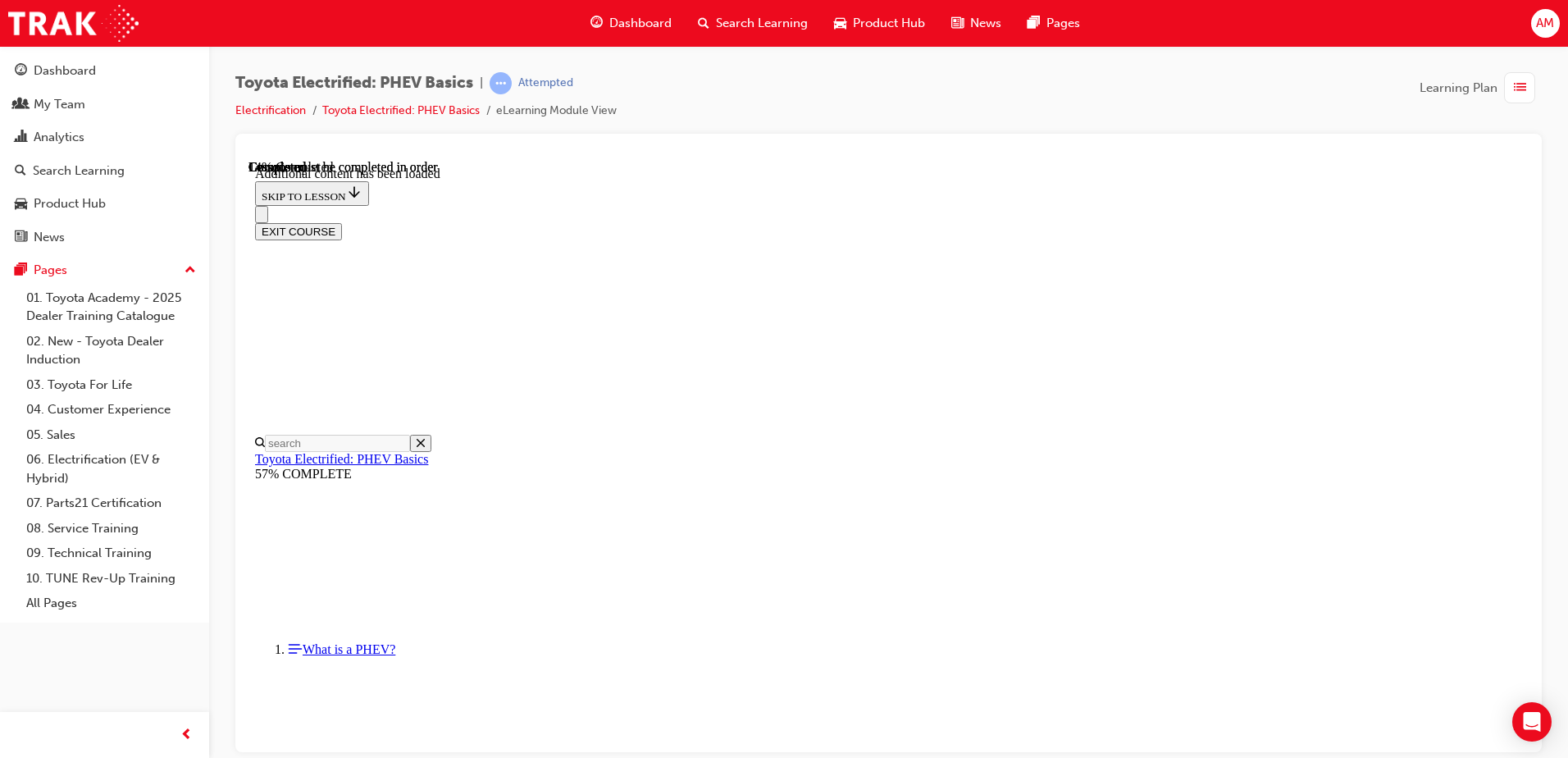
scroll to position [50, 0]
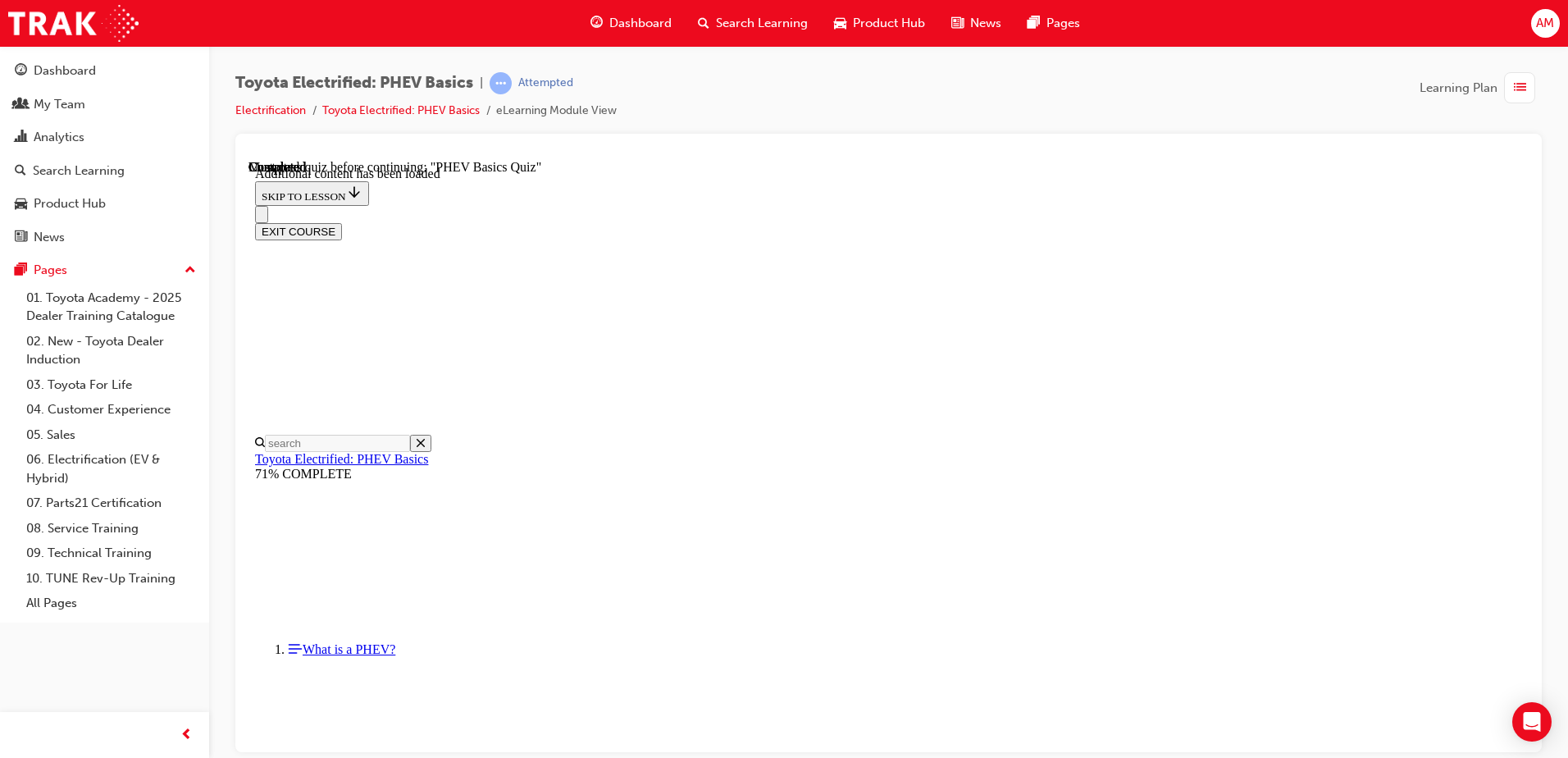
scroll to position [50, 0]
radio input "true"
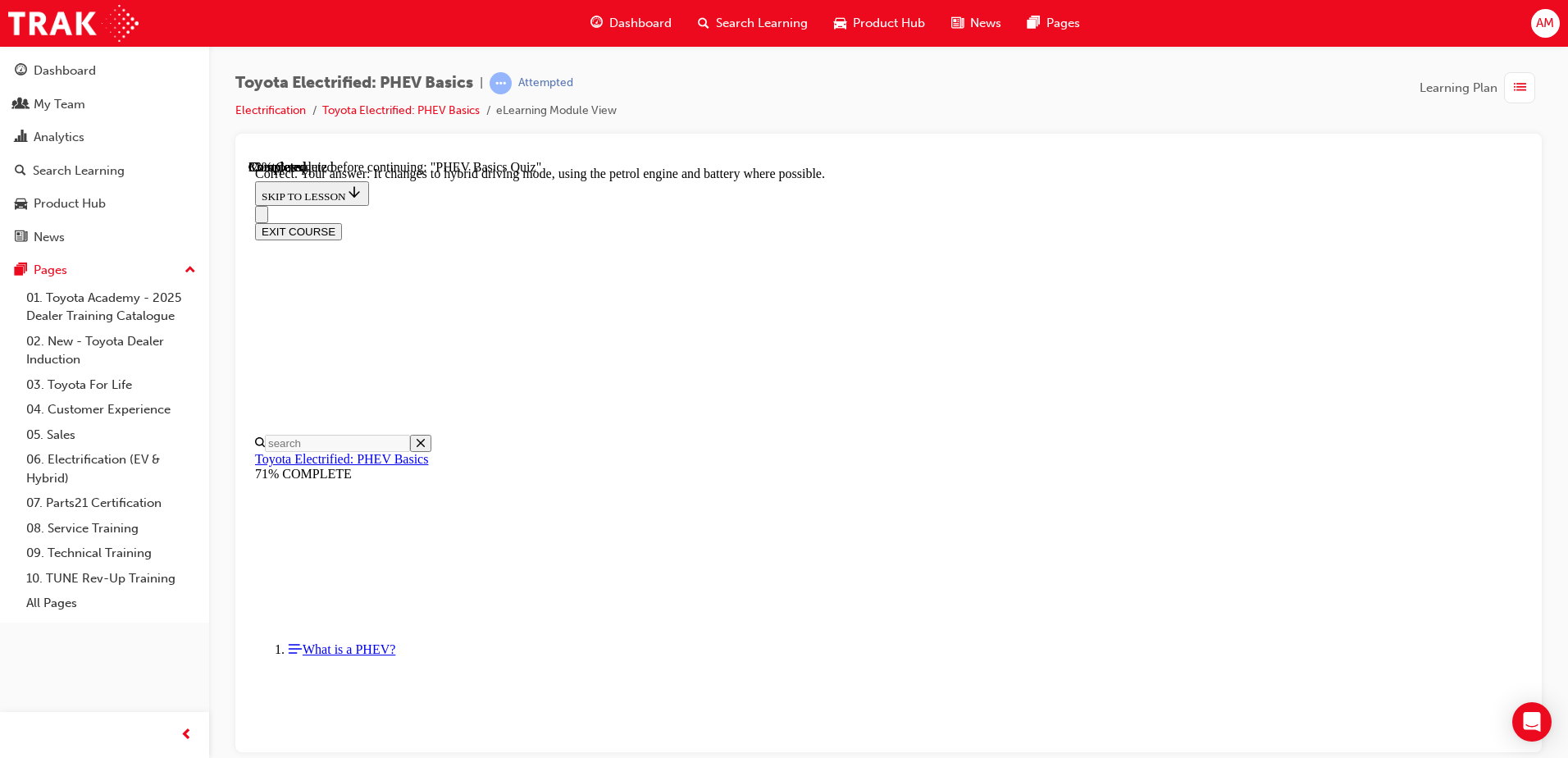
radio input "true"
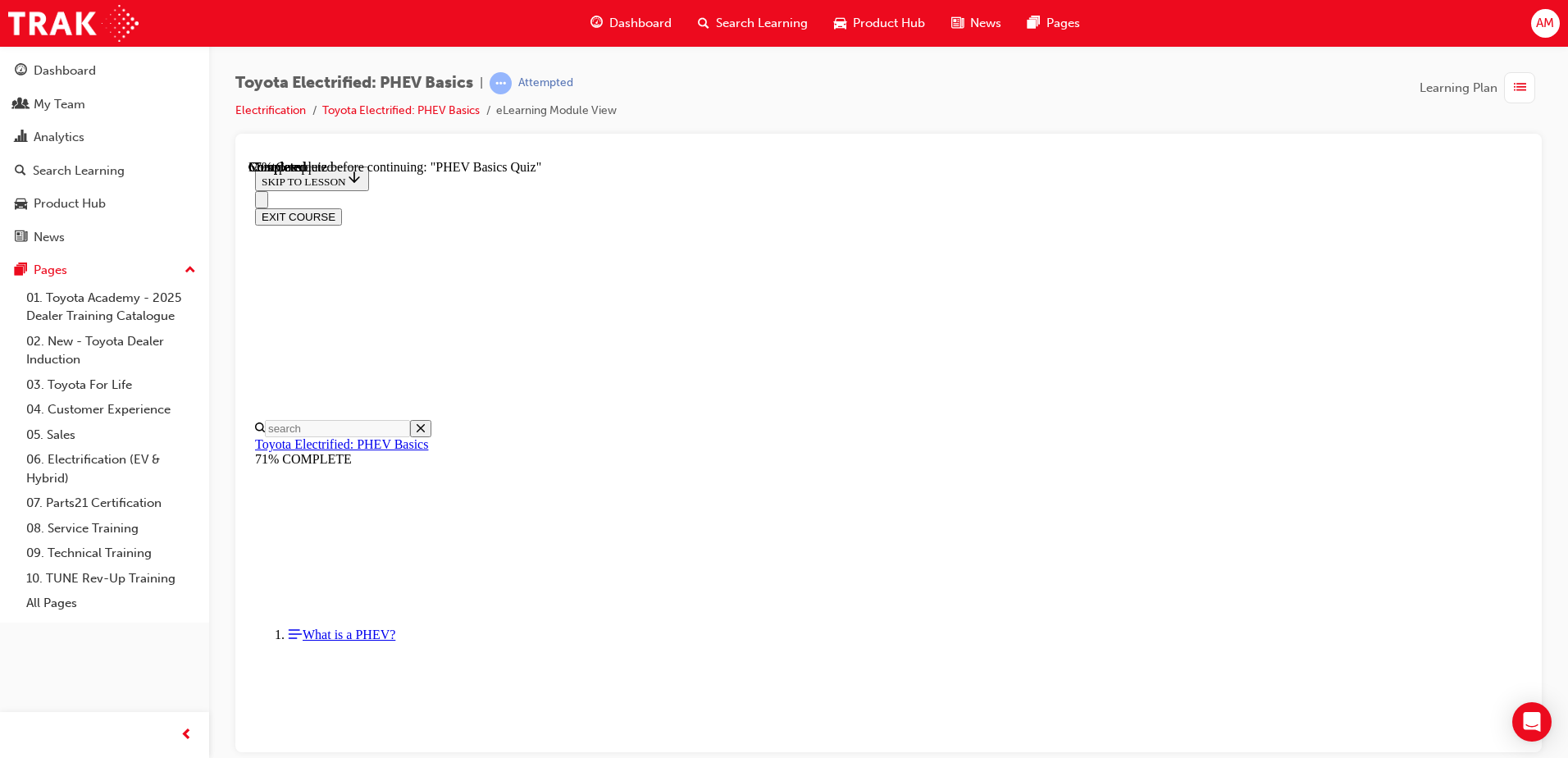
radio input "true"
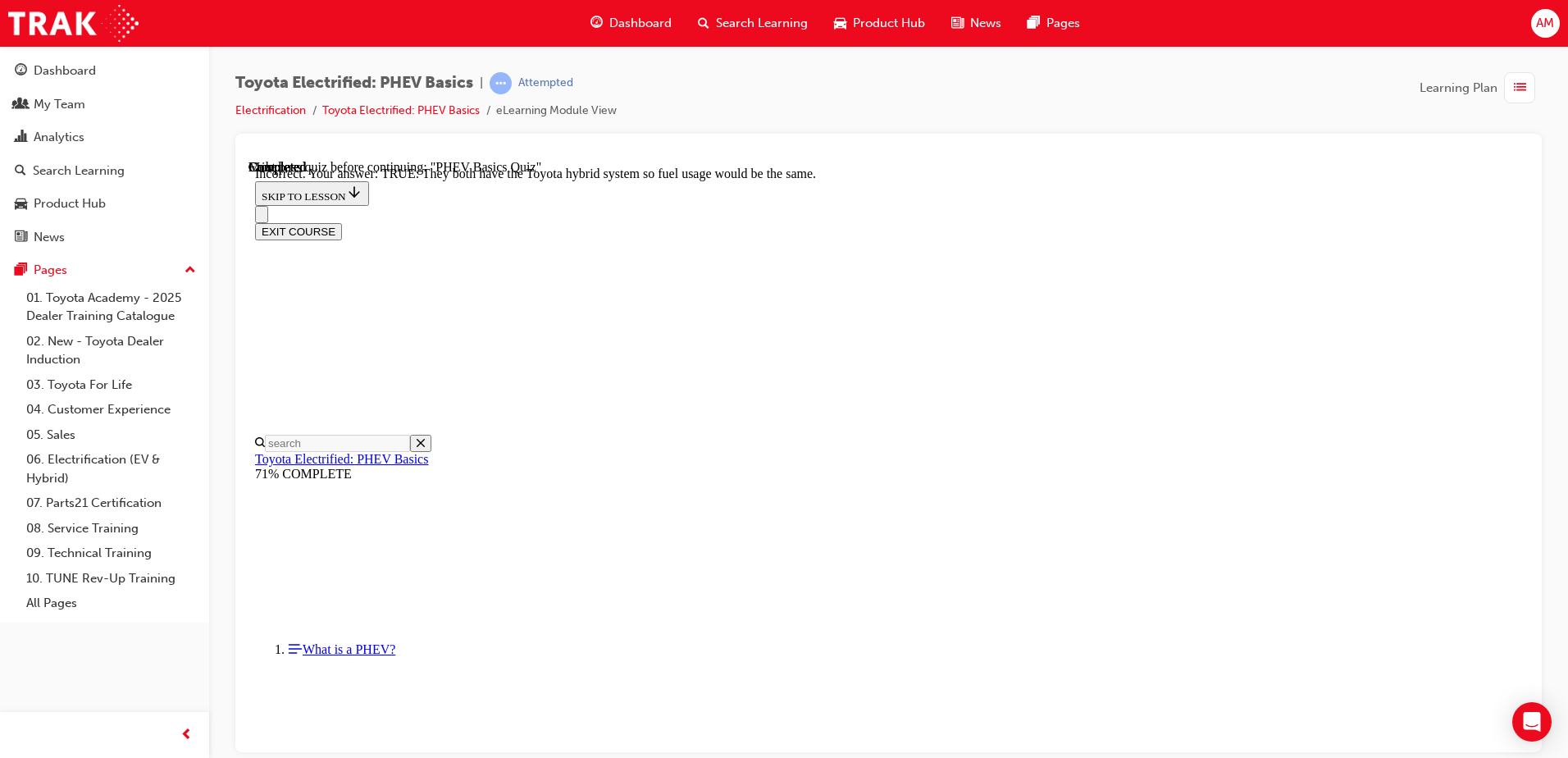
scroll to position [254, 0]
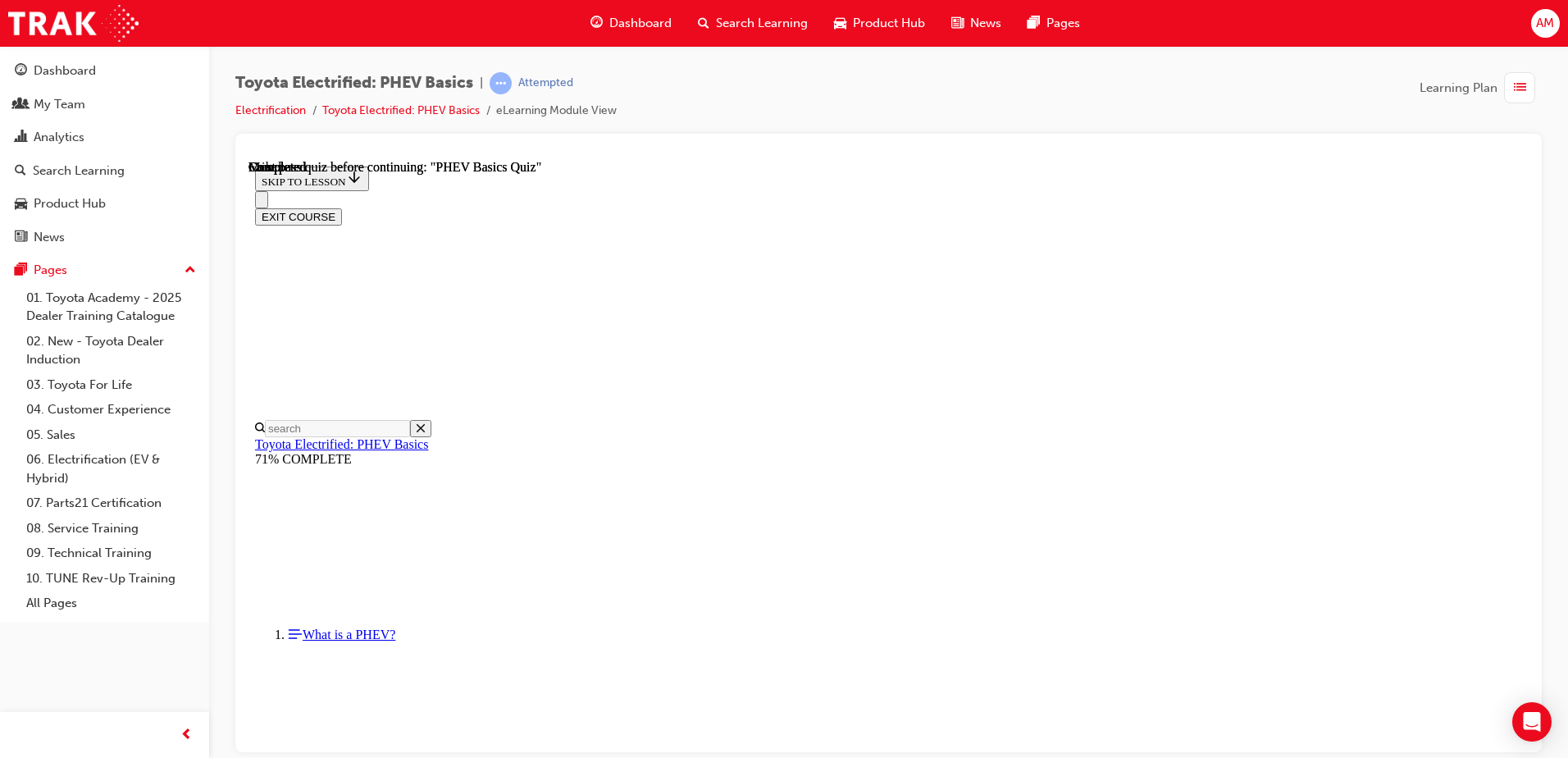
scroll to position [299, 0]
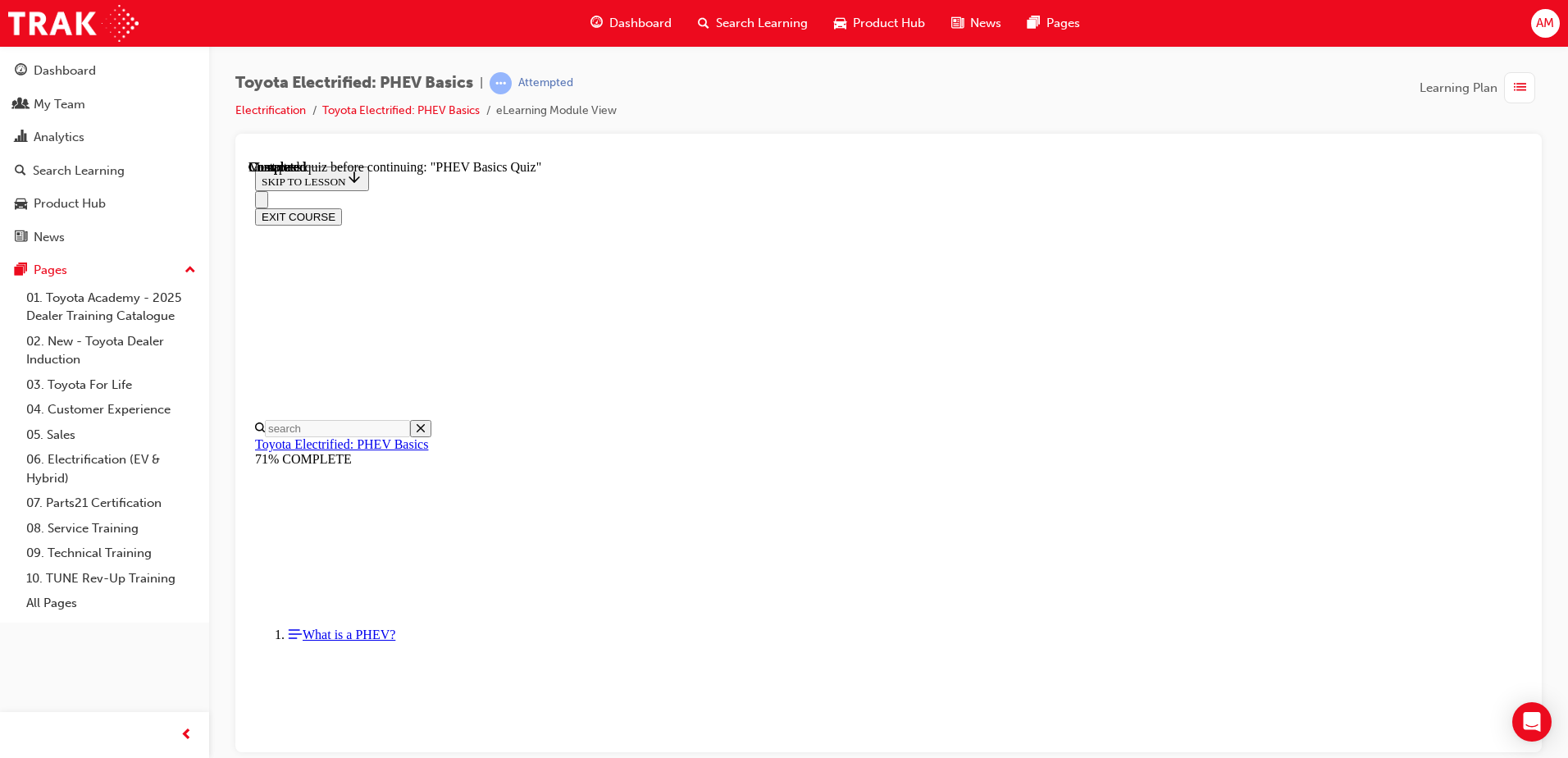
radio input "true"
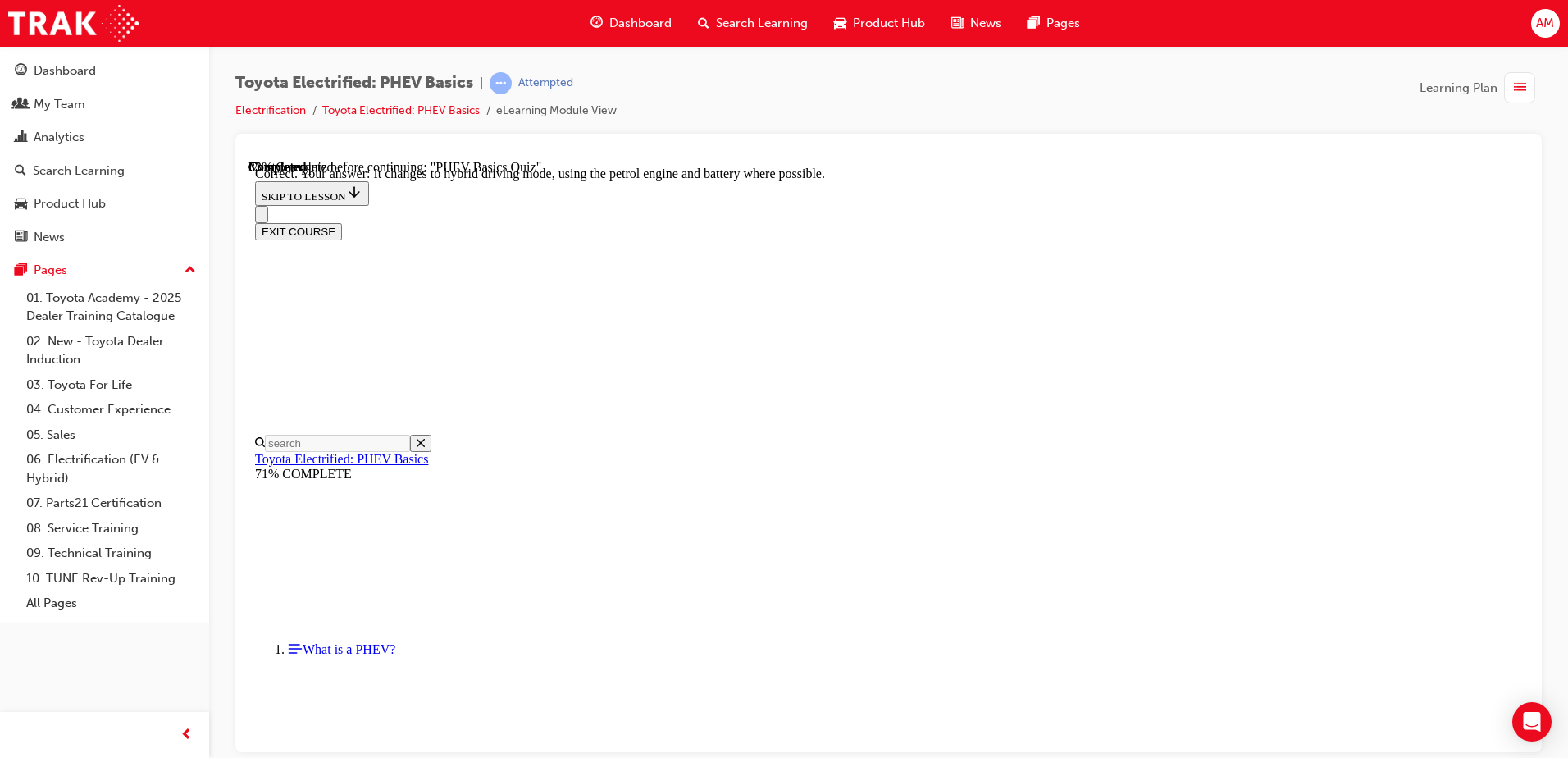
radio input "true"
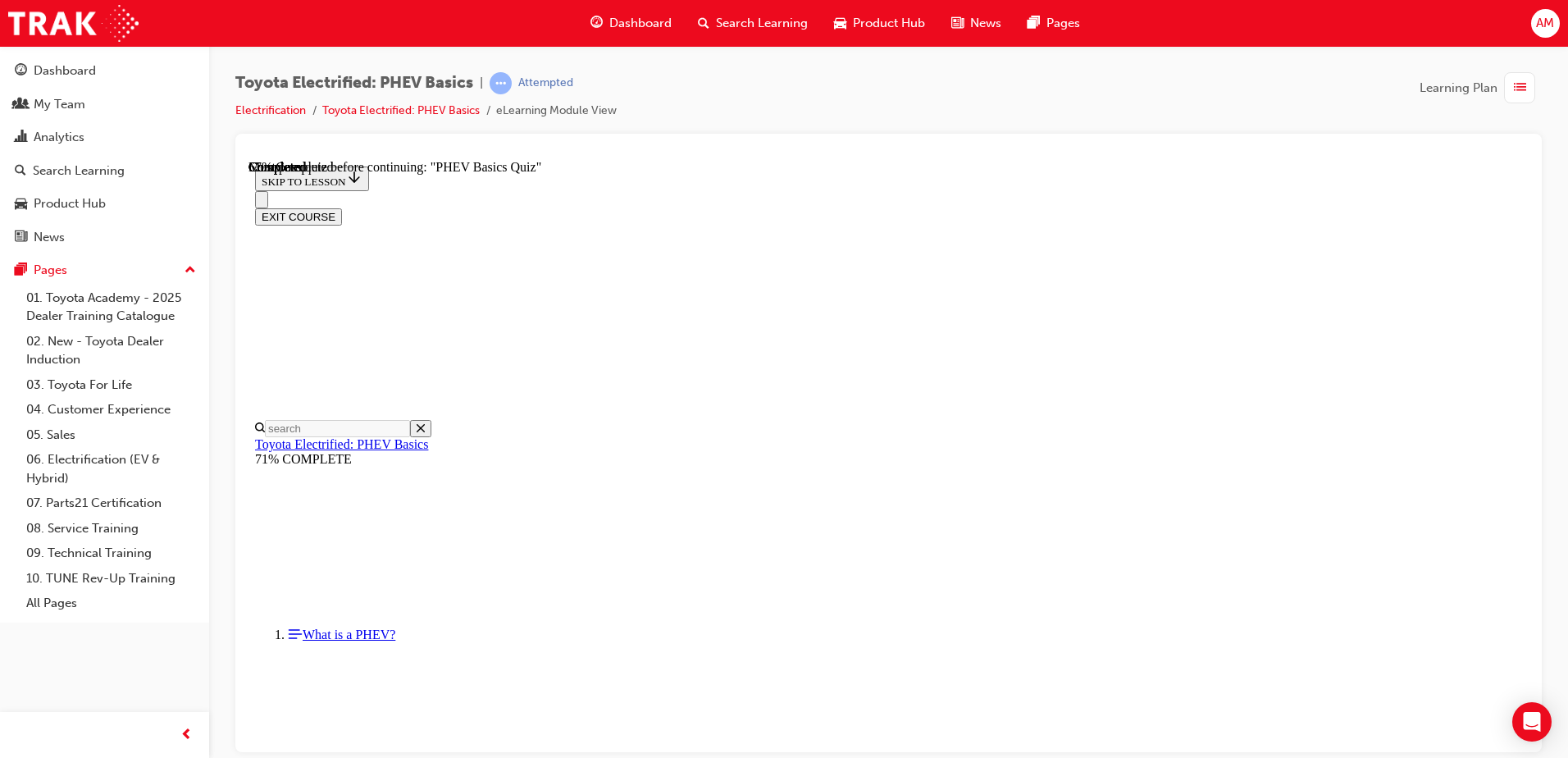
radio input "true"
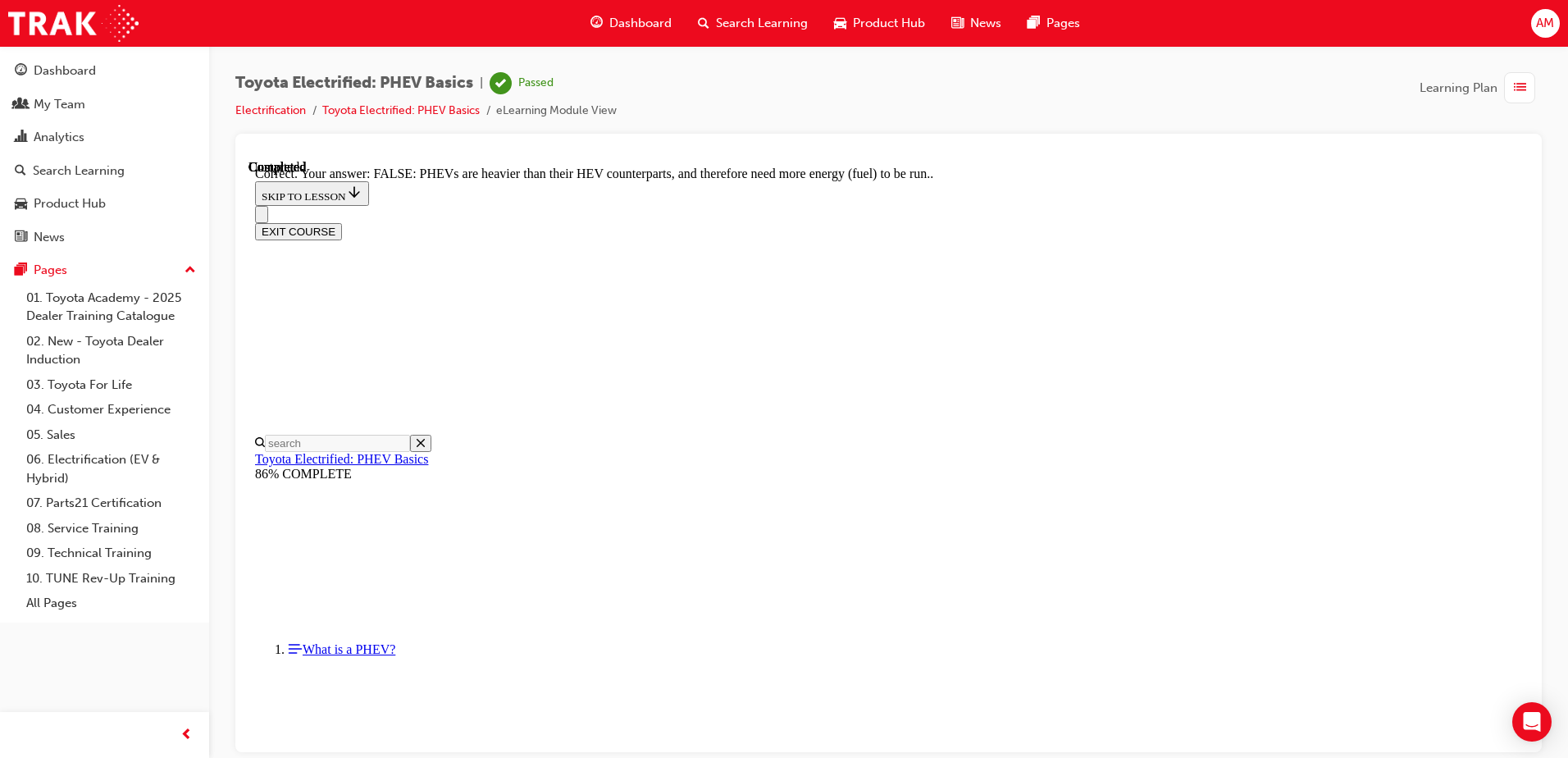
scroll to position [278, 0]
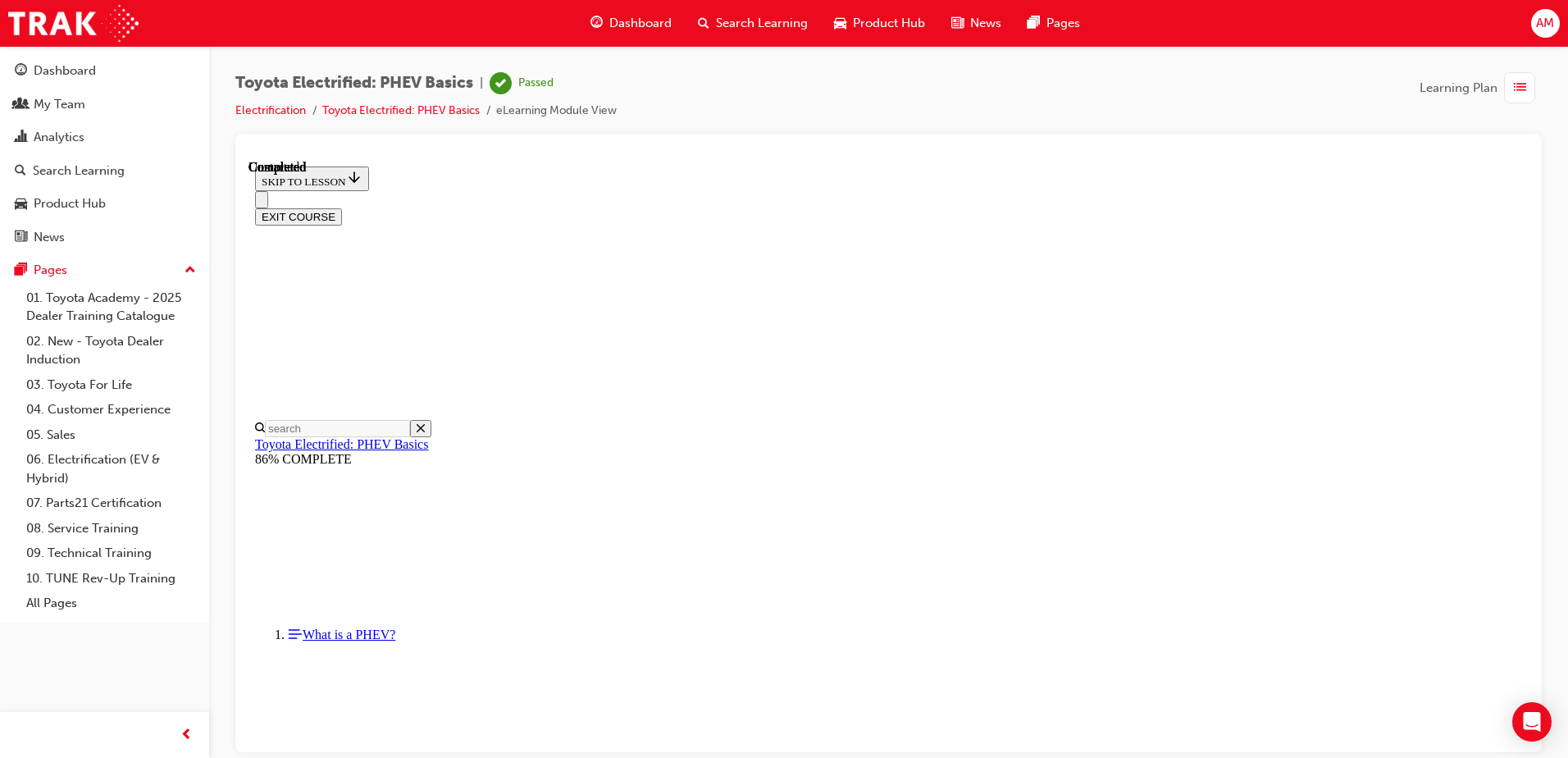
scroll to position [299, 0]
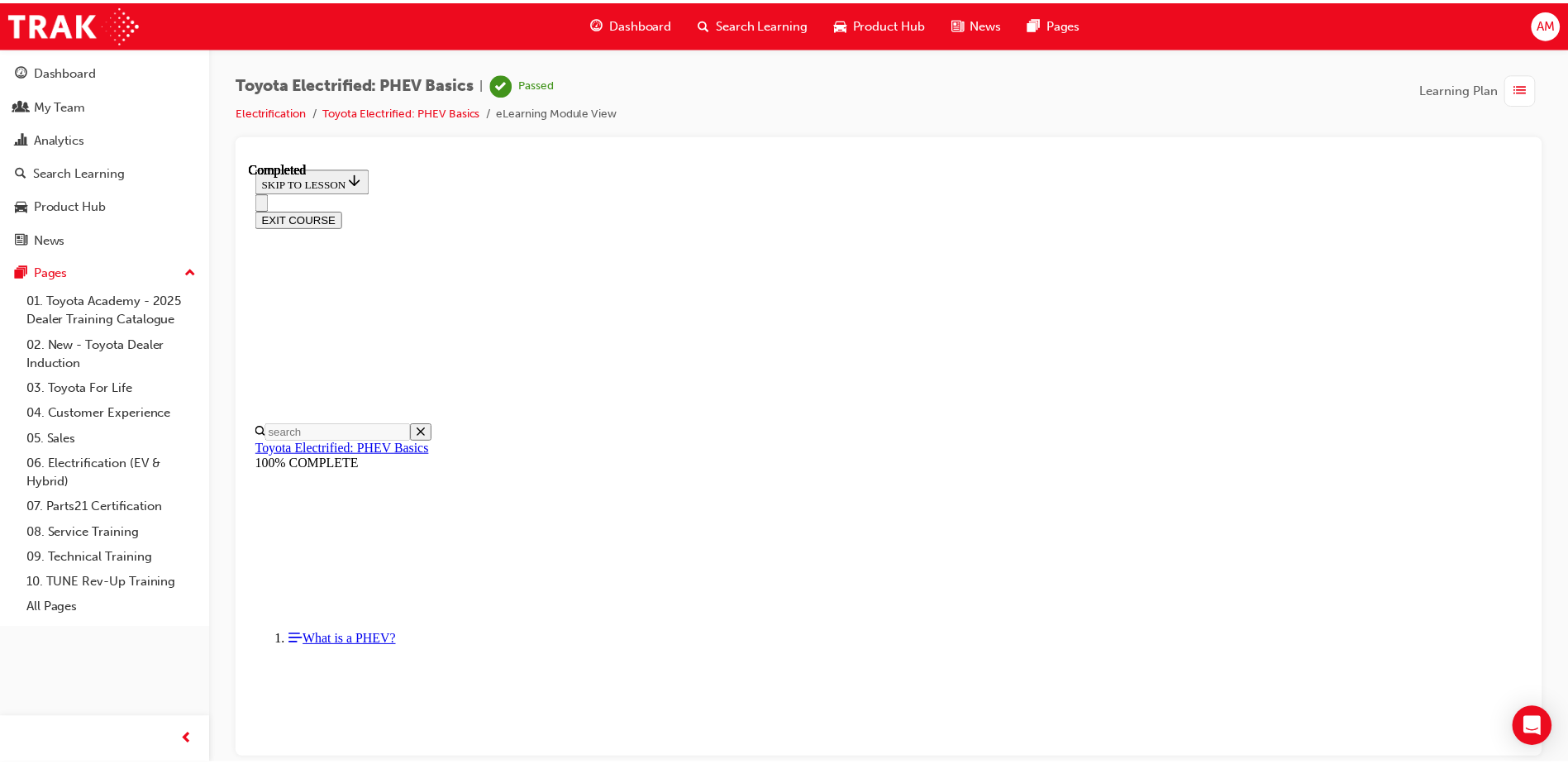
scroll to position [149, 0]
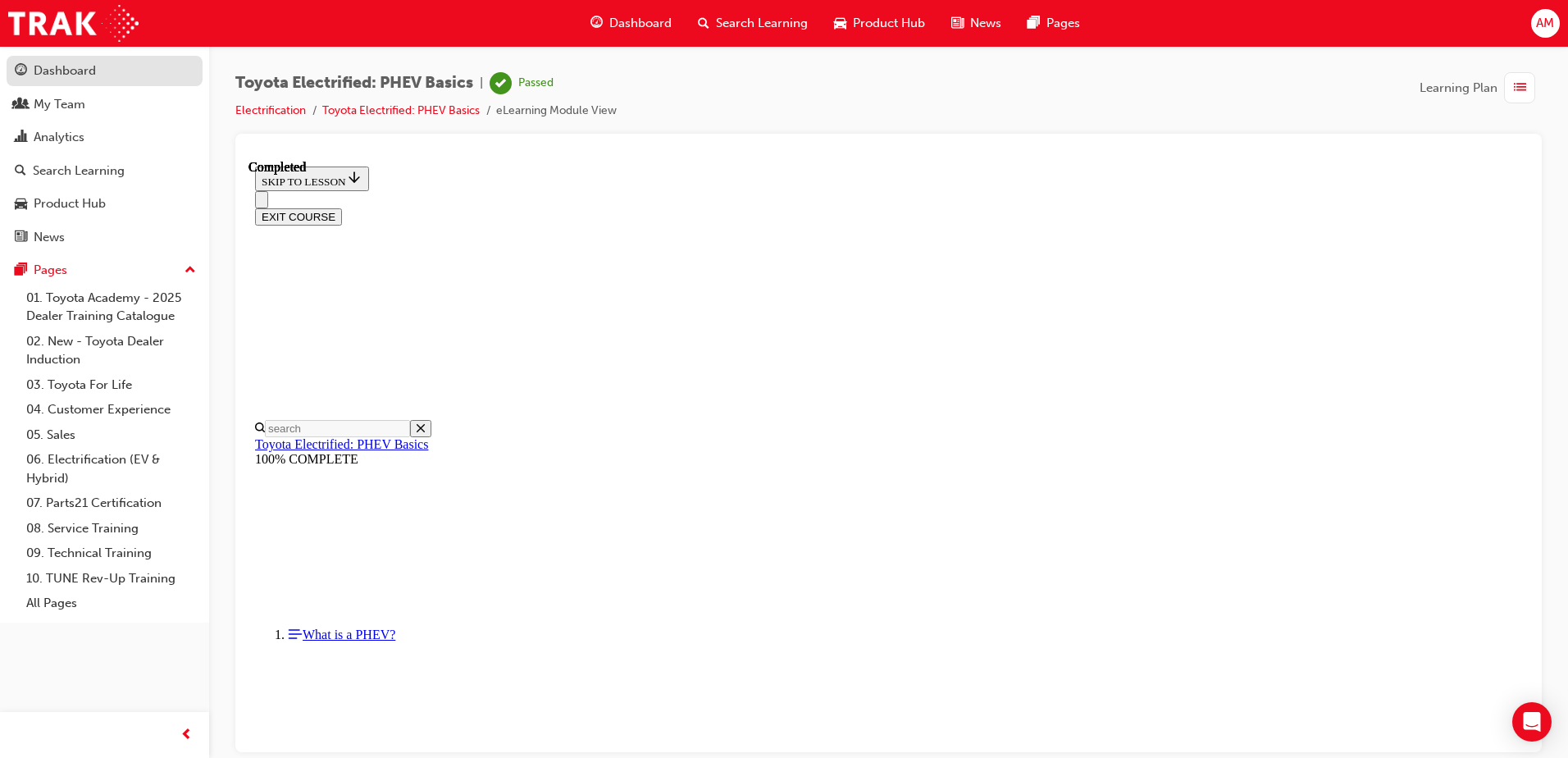
click at [74, 72] on div "Dashboard" at bounding box center [64, 70] width 62 height 19
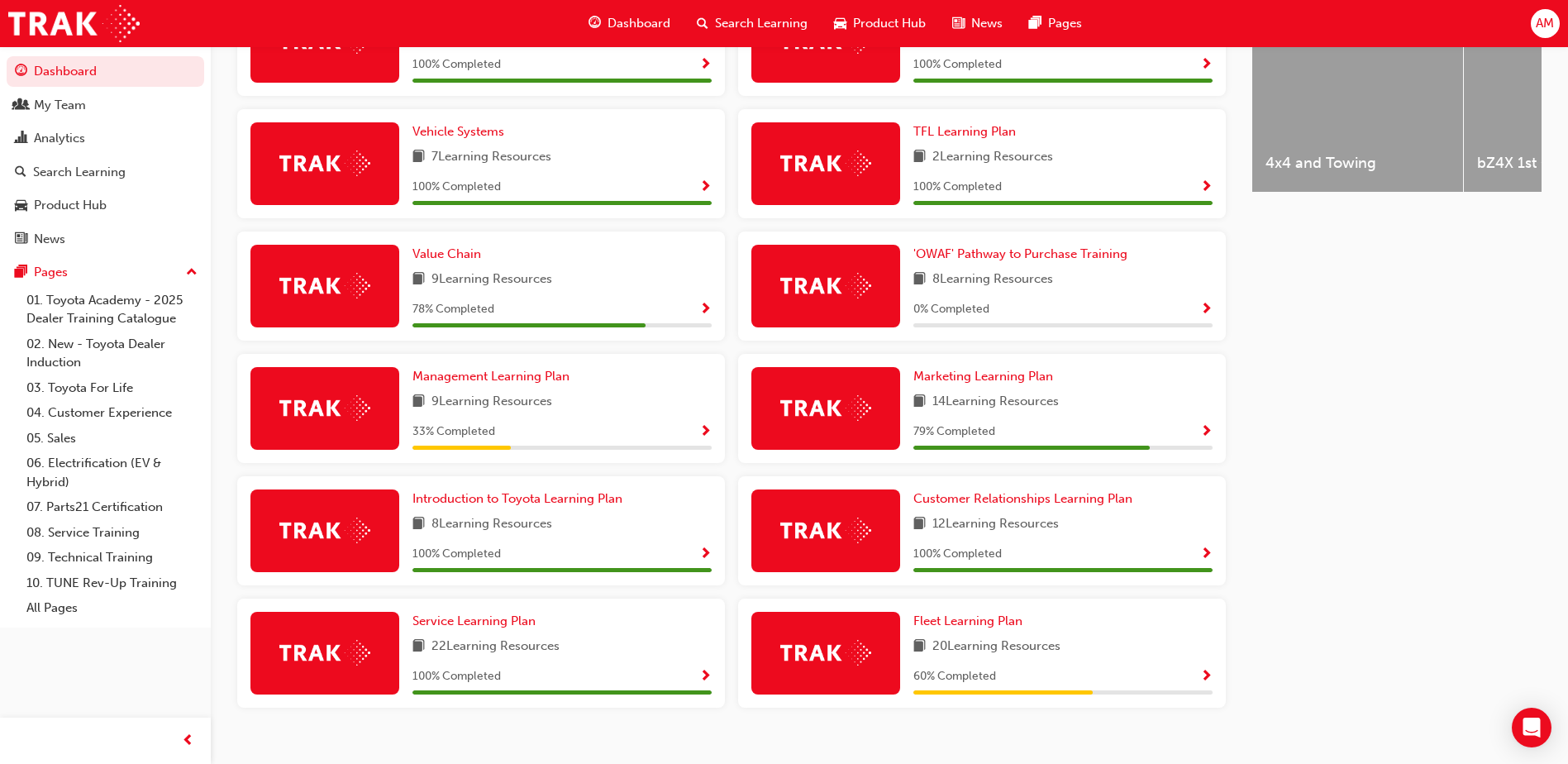
scroll to position [723, 0]
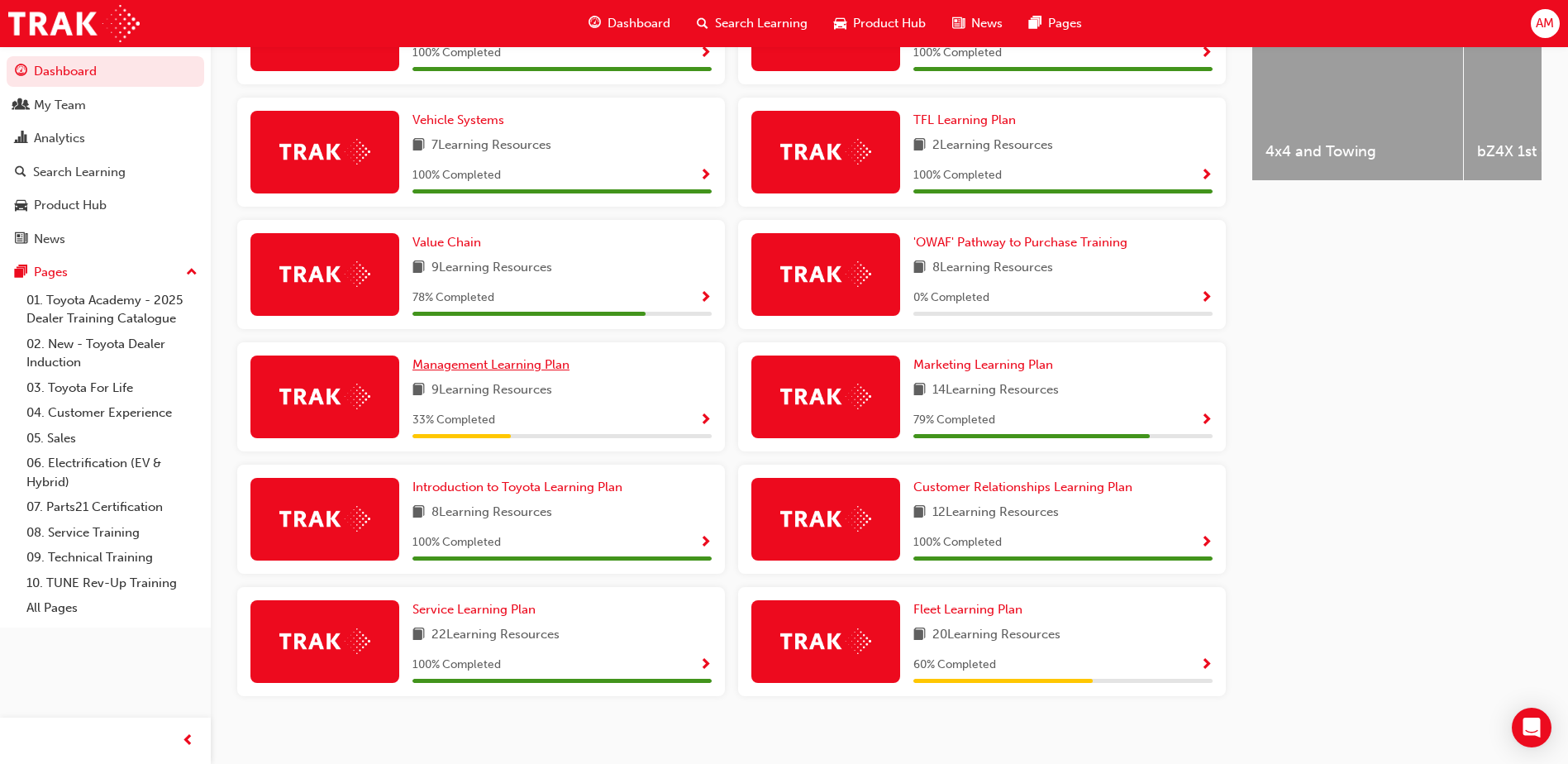
click at [487, 372] on span "Management Learning Plan" at bounding box center [490, 365] width 157 height 15
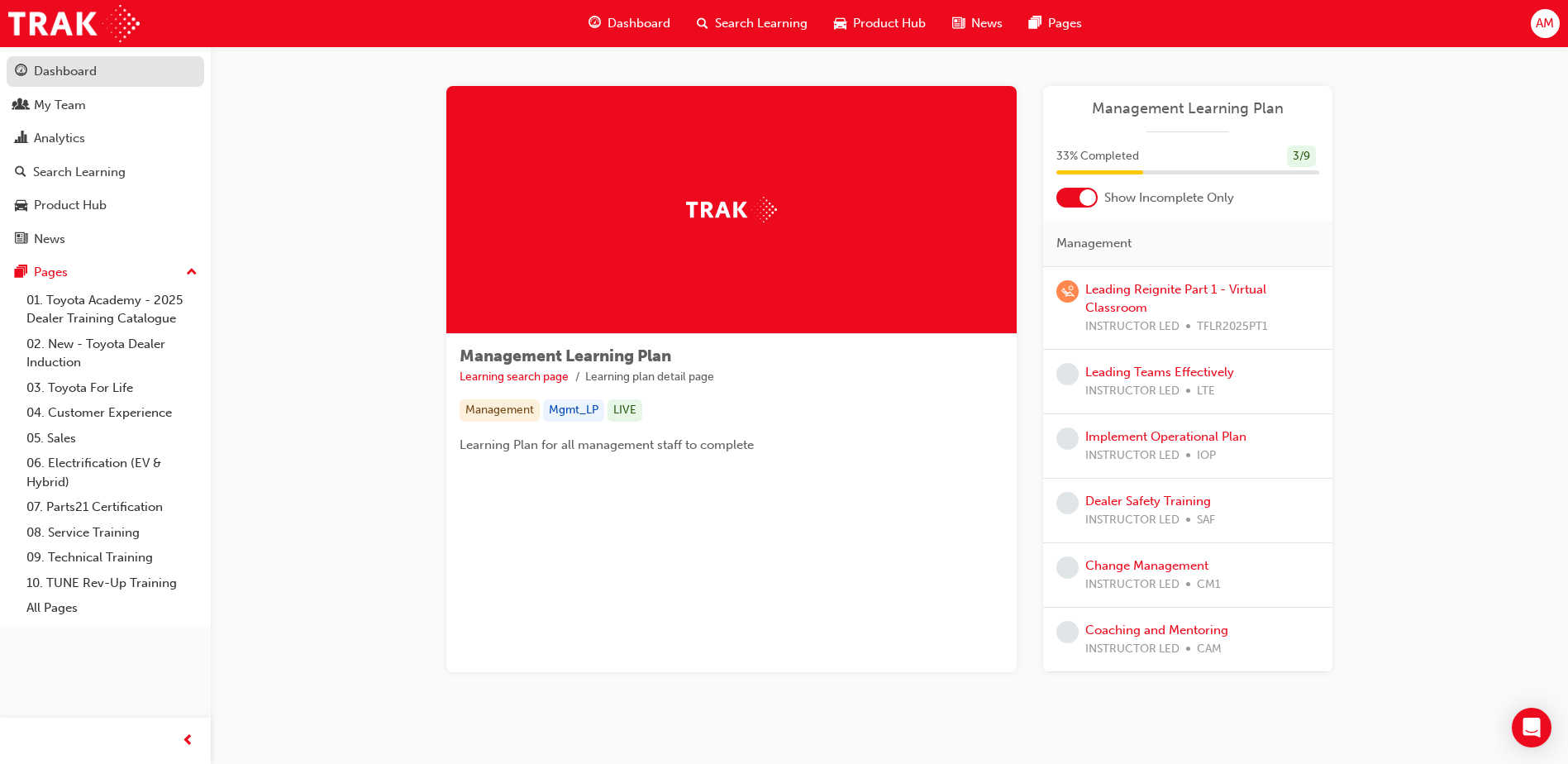
click at [24, 69] on span "guage-icon" at bounding box center [21, 72] width 13 height 15
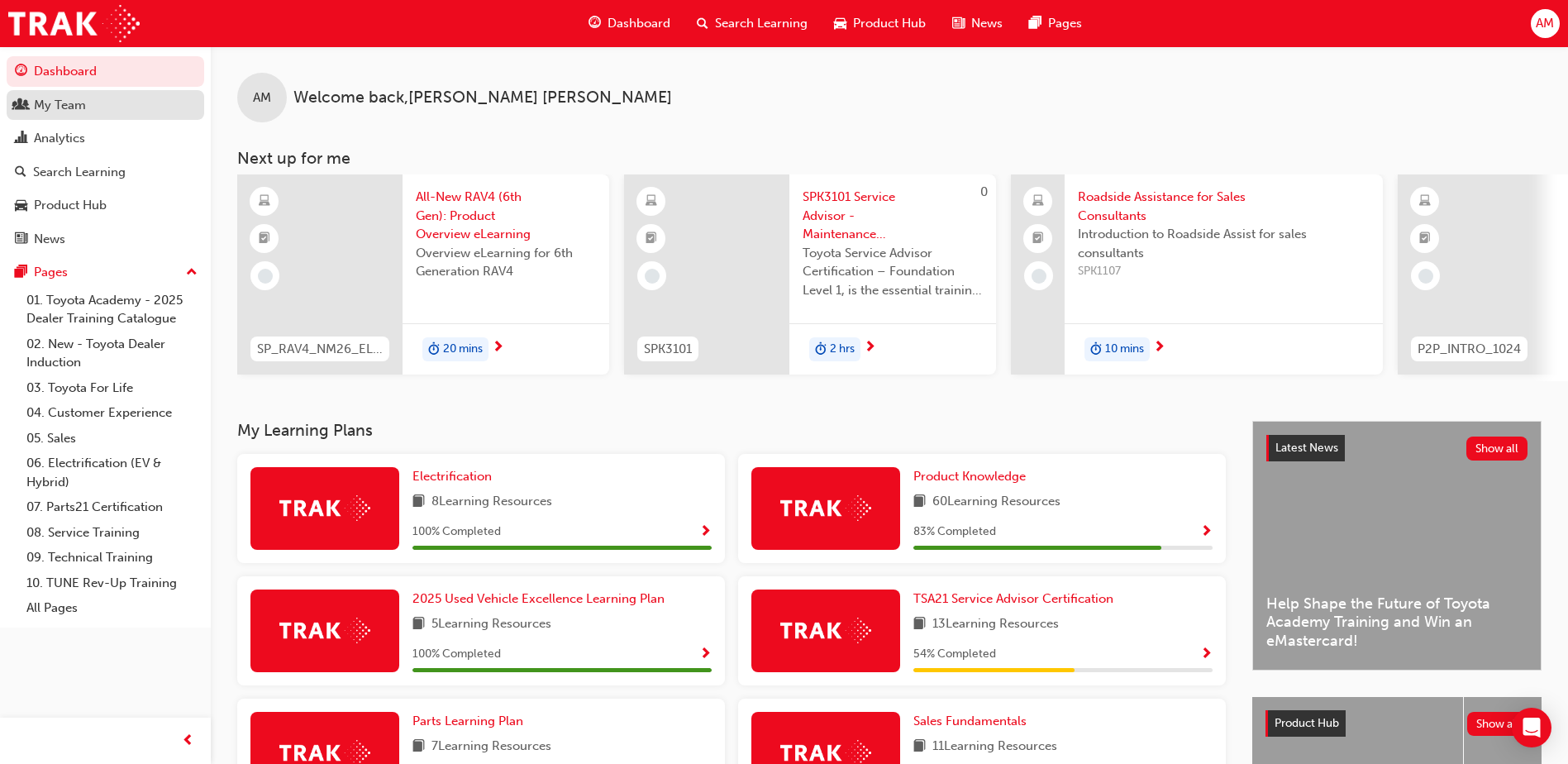
click at [72, 96] on div "My Team" at bounding box center [59, 105] width 52 height 19
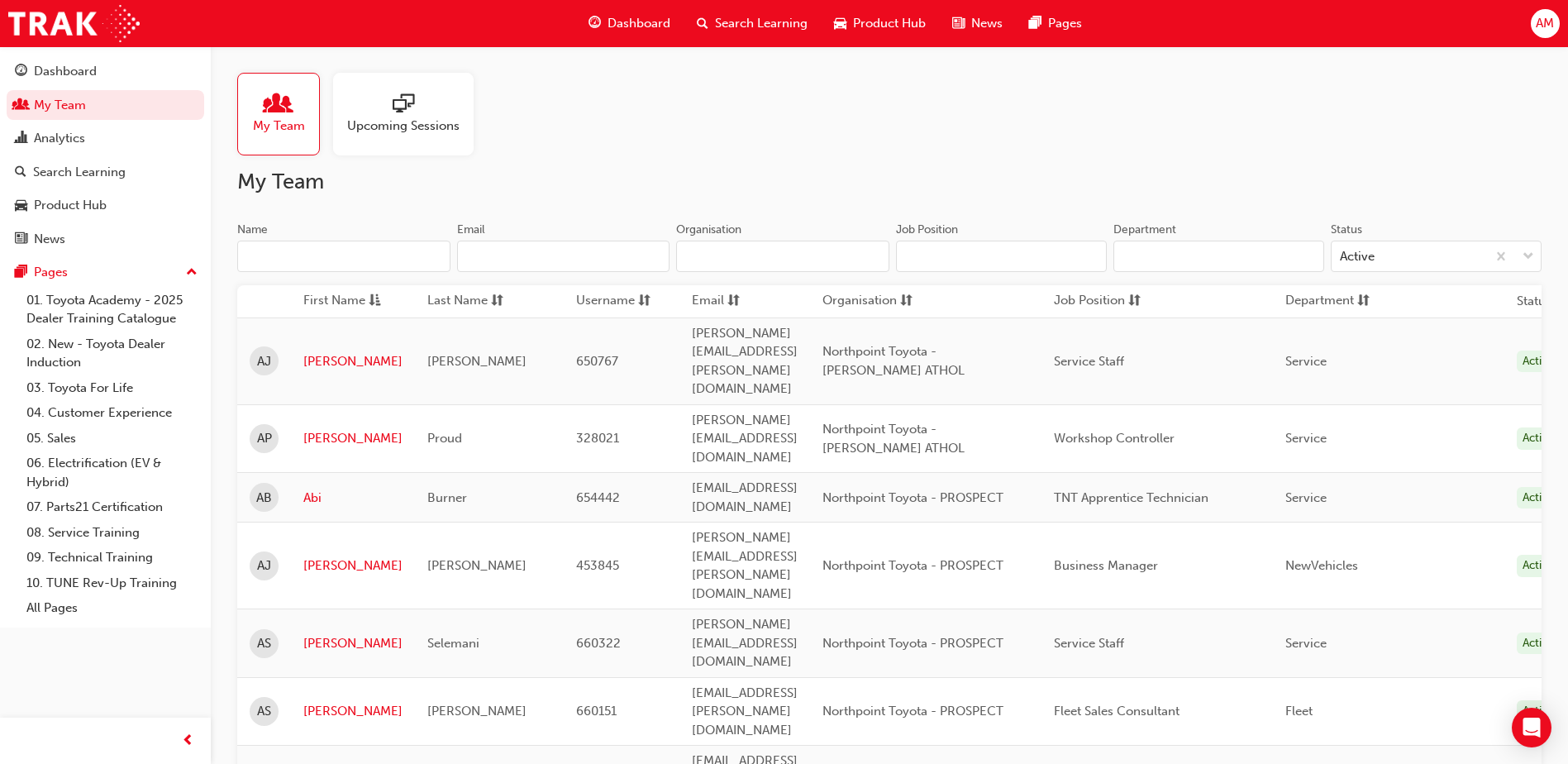
click at [293, 249] on input "Name" at bounding box center [344, 256] width 213 height 32
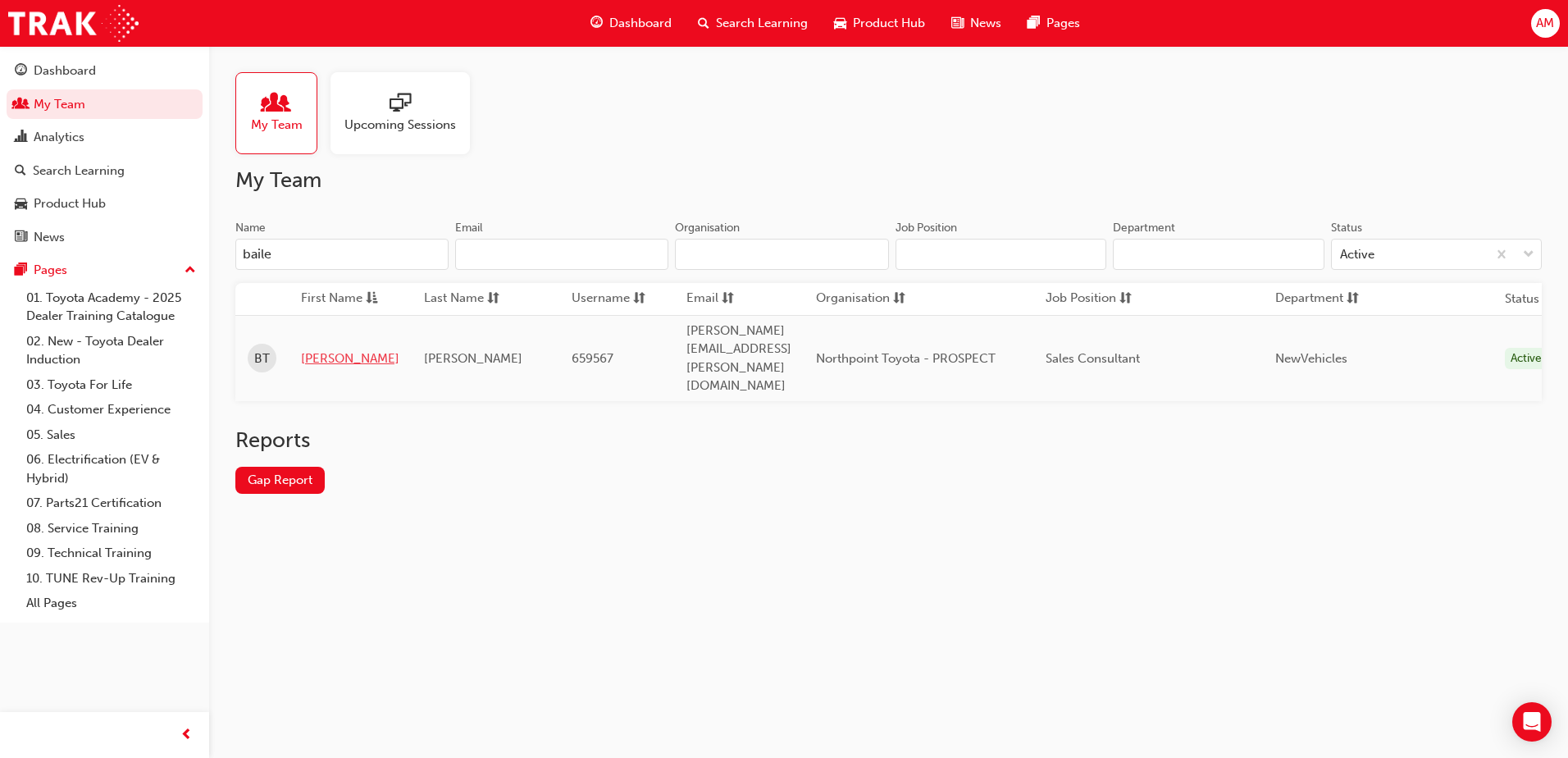
type input "baile"
click at [310, 349] on link "[PERSON_NAME]" at bounding box center [349, 358] width 98 height 19
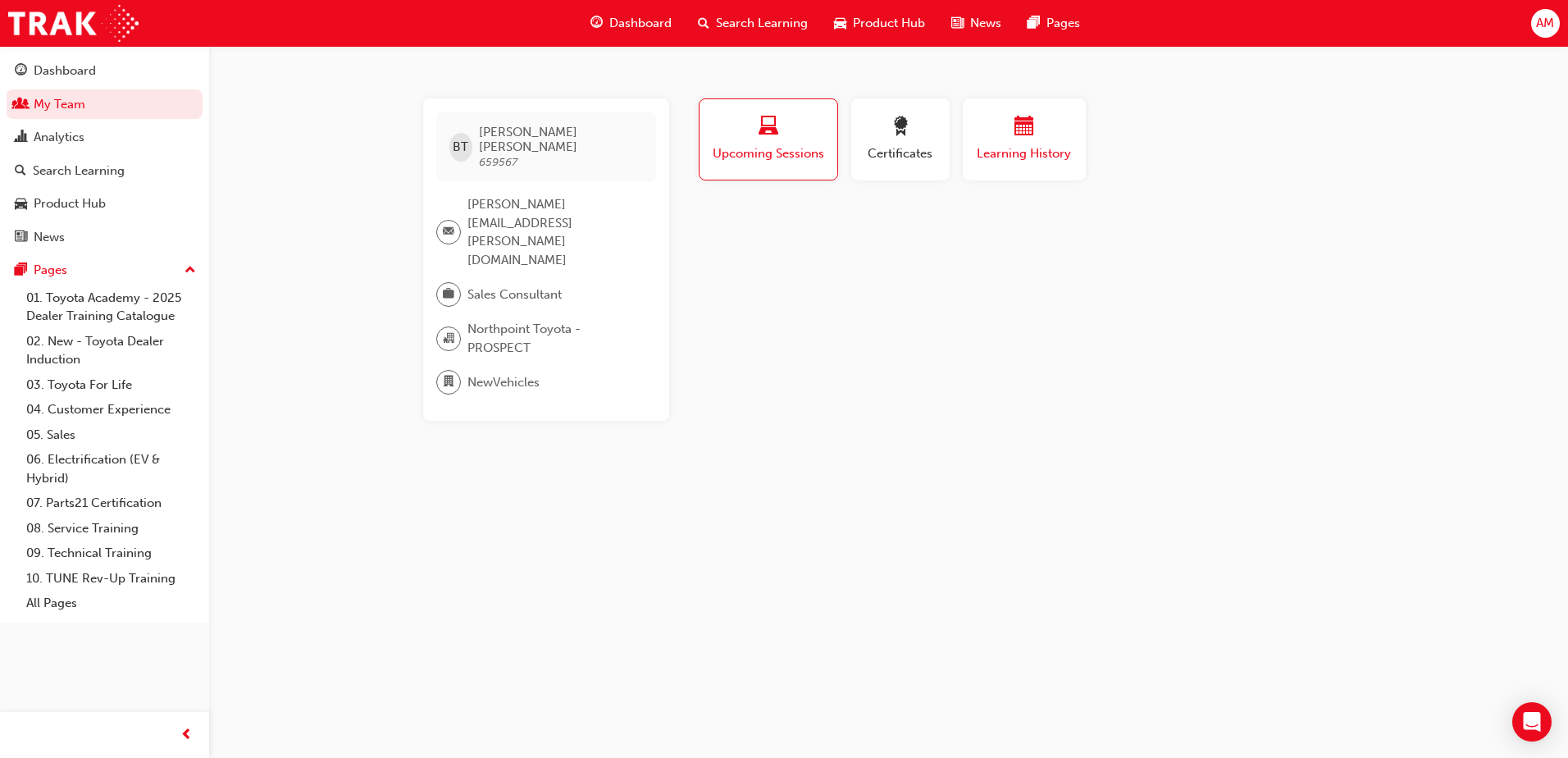
click at [1042, 153] on span "Learning History" at bounding box center [1024, 153] width 98 height 19
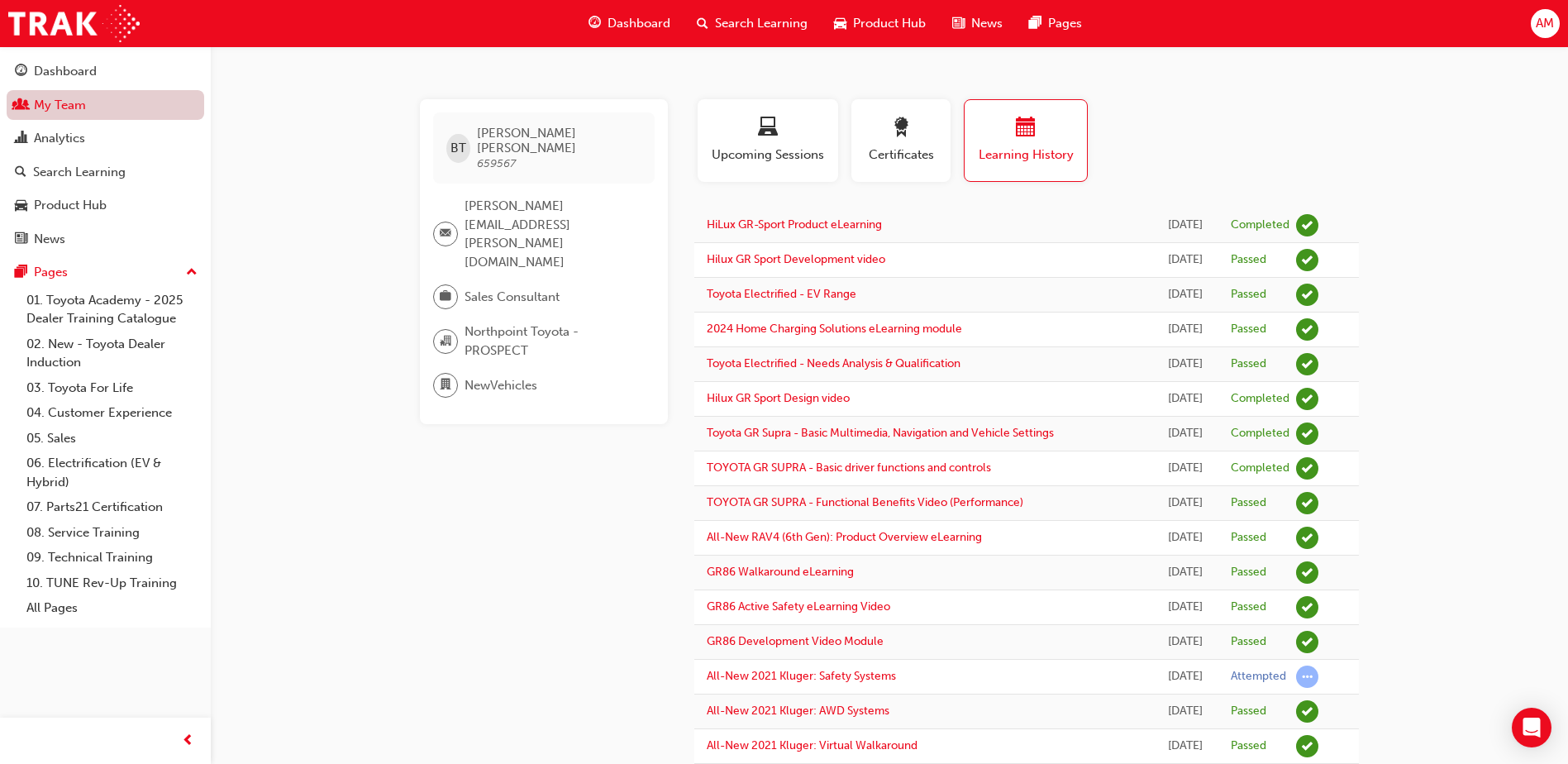
click at [99, 104] on link "My Team" at bounding box center [105, 106] width 197 height 31
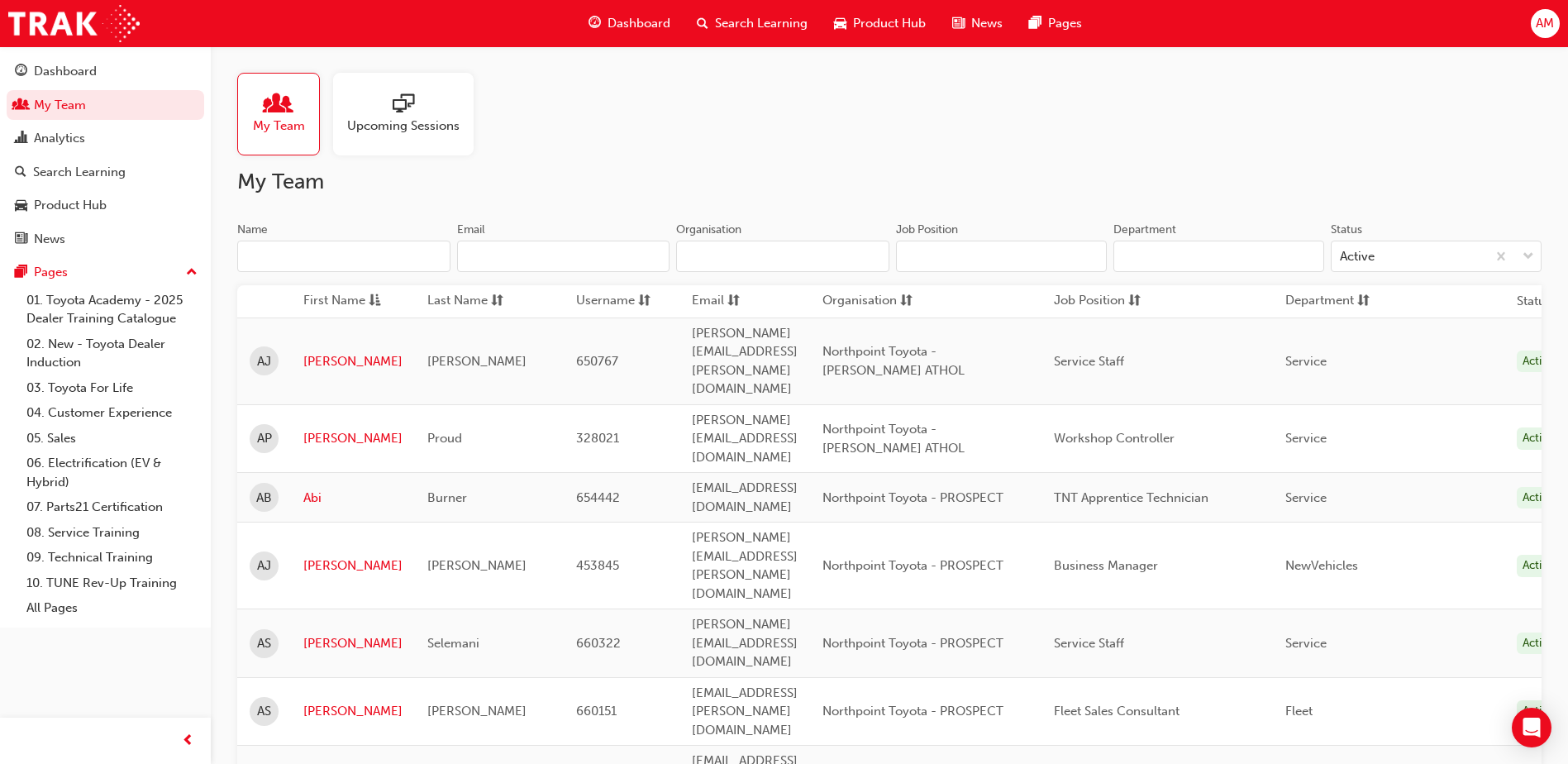
click at [280, 263] on input "Name" at bounding box center [344, 256] width 213 height 32
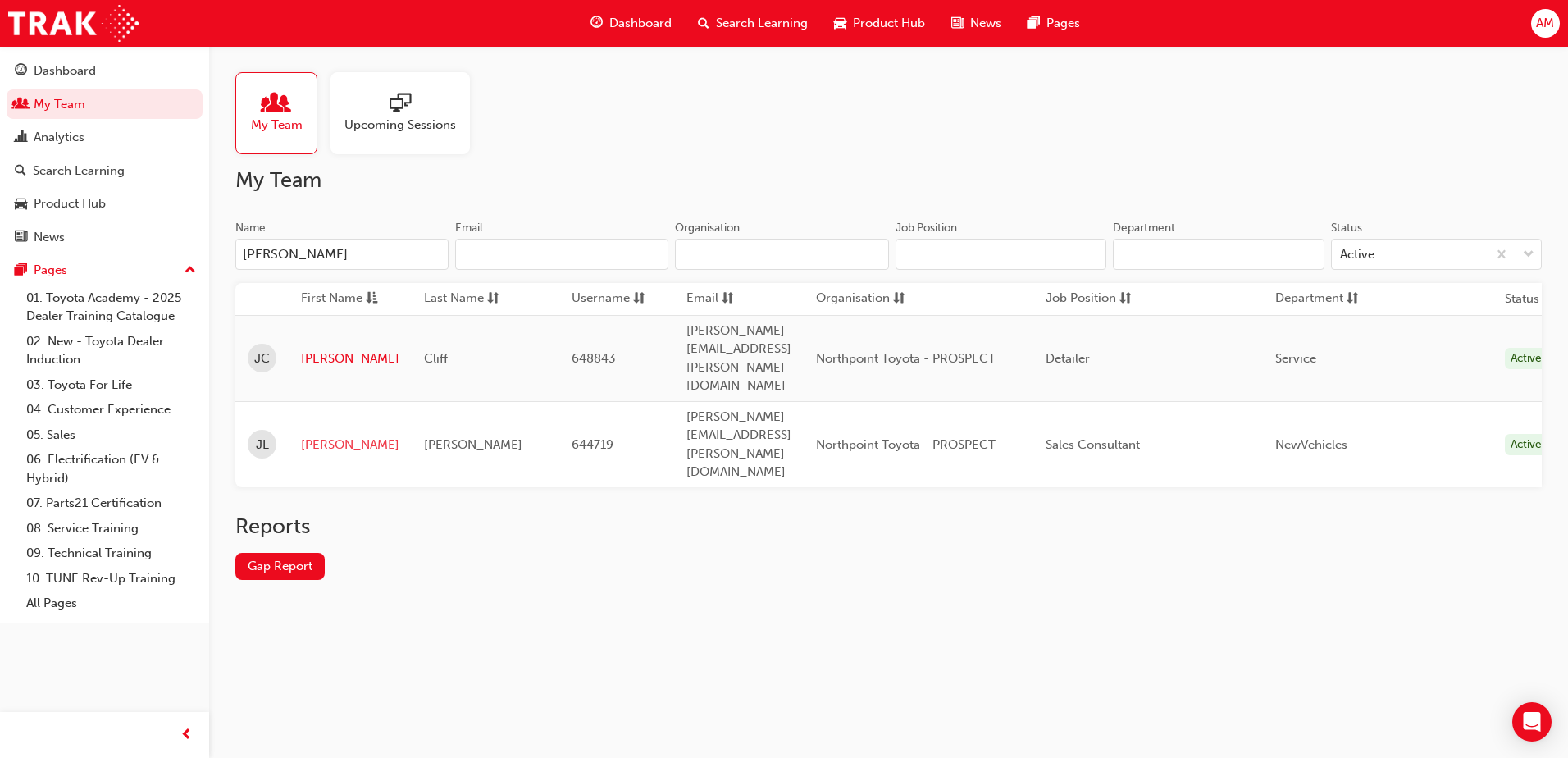
type input "[PERSON_NAME]"
drag, startPoint x: 313, startPoint y: 371, endPoint x: 381, endPoint y: 339, distance: 75.2
click at [315, 436] on link "[PERSON_NAME]" at bounding box center [349, 445] width 98 height 19
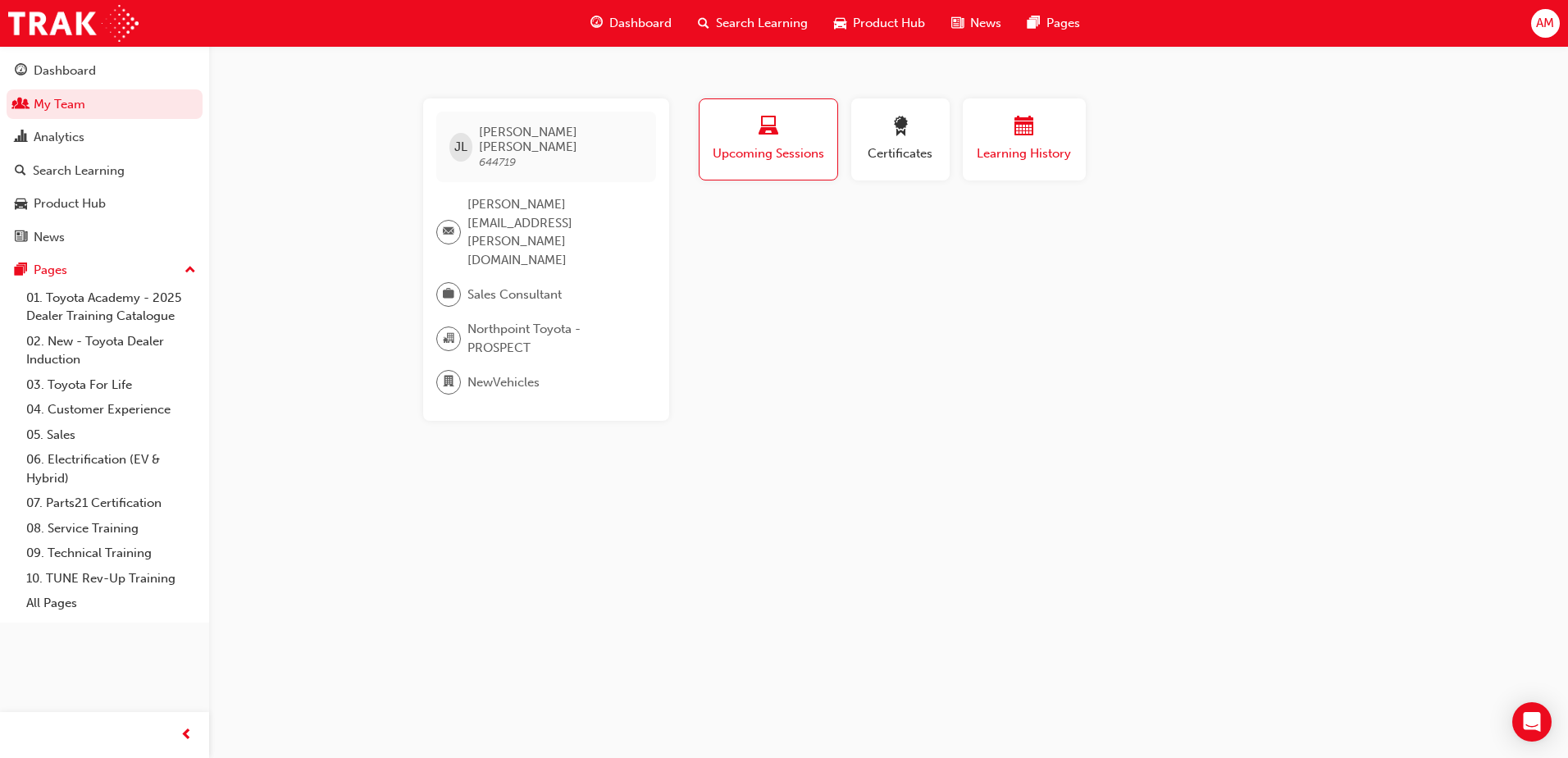
click at [1022, 126] on span "calendar-icon" at bounding box center [1025, 127] width 20 height 23
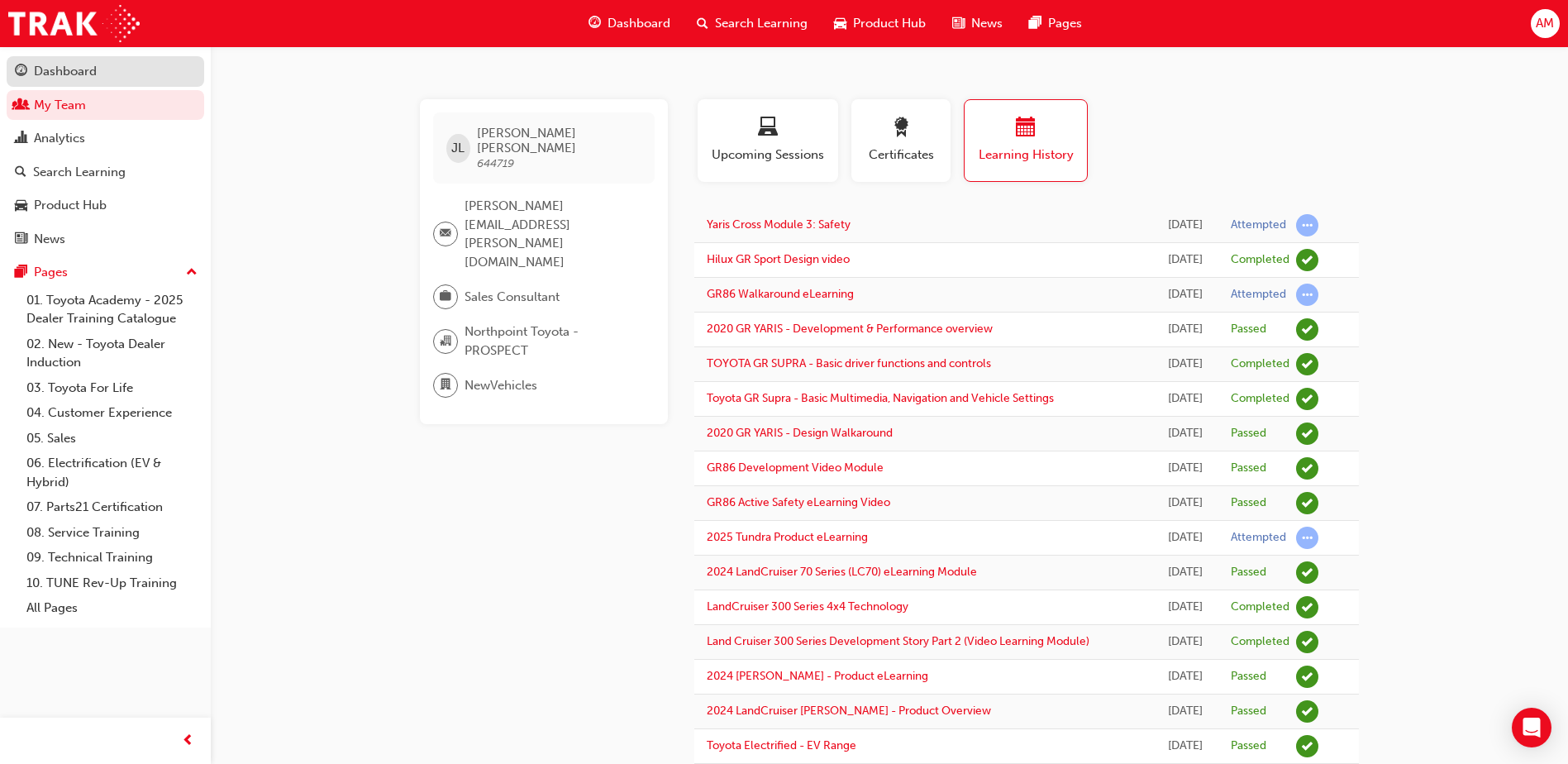
click at [100, 67] on div "Dashboard" at bounding box center [105, 71] width 181 height 21
